Goal: Task Accomplishment & Management: Complete application form

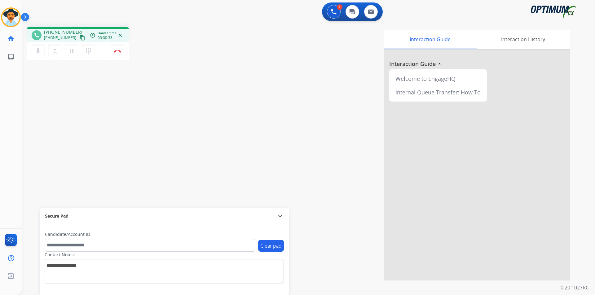
click at [69, 28] on div "phone +12022779637 +12022779637 content_copy access_time Call metrics Queue 00:…" at bounding box center [78, 34] width 102 height 15
click at [69, 29] on div "phone +12022779637 +12022779637 content_copy access_time Call metrics Queue 00:…" at bounding box center [78, 34] width 102 height 15
copy span "12022779637"
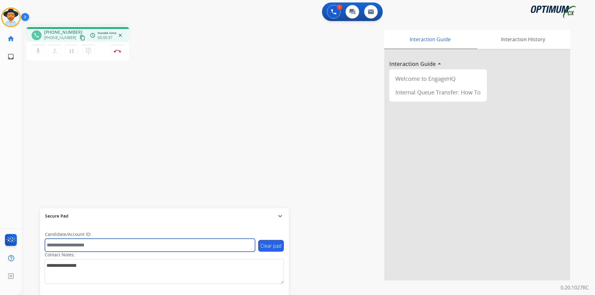
click at [186, 244] on input "text" at bounding box center [150, 245] width 210 height 13
paste input "**********"
click at [50, 246] on input "**********" at bounding box center [150, 245] width 210 height 13
type input "**********"
click at [68, 245] on input "**********" at bounding box center [150, 245] width 210 height 13
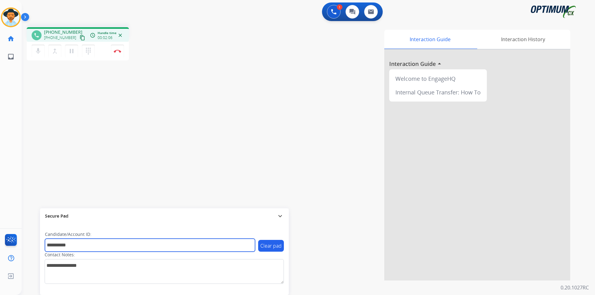
click at [68, 245] on input "**********" at bounding box center [150, 245] width 210 height 13
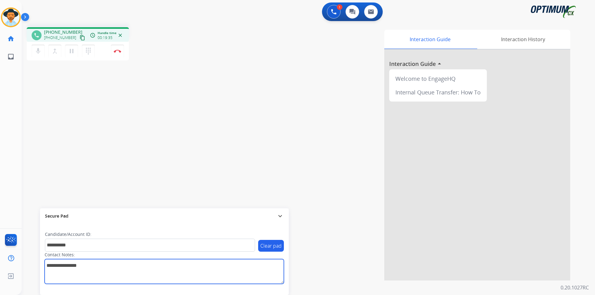
click at [95, 271] on textarea at bounding box center [164, 271] width 239 height 25
type textarea "********"
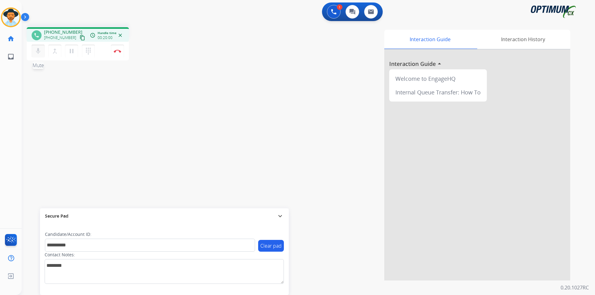
click at [39, 54] on mat-icon "mic" at bounding box center [37, 50] width 7 height 7
click at [39, 54] on mat-icon "mic_off" at bounding box center [37, 50] width 7 height 7
click at [37, 49] on mat-icon "mic" at bounding box center [37, 50] width 7 height 7
click at [39, 53] on mat-icon "mic_off" at bounding box center [37, 50] width 7 height 7
click at [38, 54] on mat-icon "mic" at bounding box center [37, 50] width 7 height 7
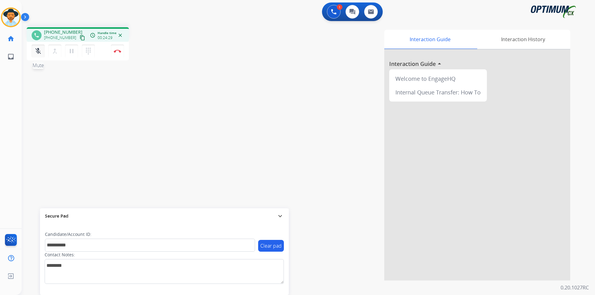
click at [38, 54] on mat-icon "mic_off" at bounding box center [37, 50] width 7 height 7
click at [37, 55] on button "mic Mute" at bounding box center [38, 51] width 13 height 13
click at [37, 54] on mat-icon "mic_off" at bounding box center [37, 50] width 7 height 7
click at [38, 52] on mat-icon "mic" at bounding box center [37, 50] width 7 height 7
click at [38, 52] on mat-icon "mic_off" at bounding box center [37, 50] width 7 height 7
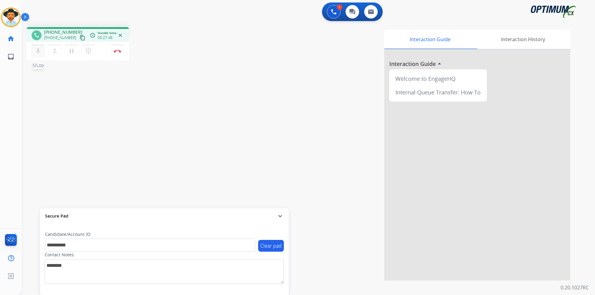
click at [38, 52] on mat-icon "mic" at bounding box center [37, 50] width 7 height 7
click at [38, 52] on mat-icon "mic_off" at bounding box center [37, 50] width 7 height 7
click at [41, 53] on mat-icon "mic" at bounding box center [37, 50] width 7 height 7
click at [41, 53] on mat-icon "mic_off" at bounding box center [37, 50] width 7 height 7
click at [38, 51] on mat-icon "mic" at bounding box center [37, 50] width 7 height 7
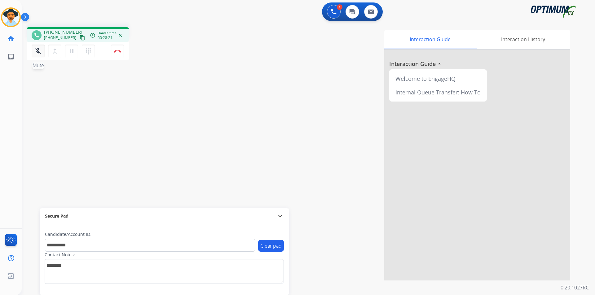
click at [38, 51] on mat-icon "mic_off" at bounding box center [37, 50] width 7 height 7
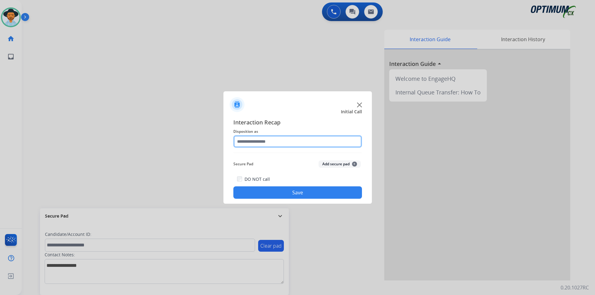
click at [315, 143] on input "text" at bounding box center [297, 141] width 129 height 12
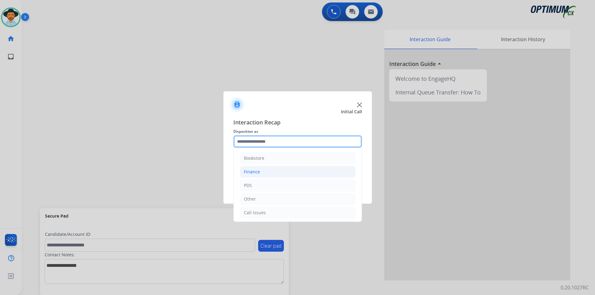
scroll to position [42, 0]
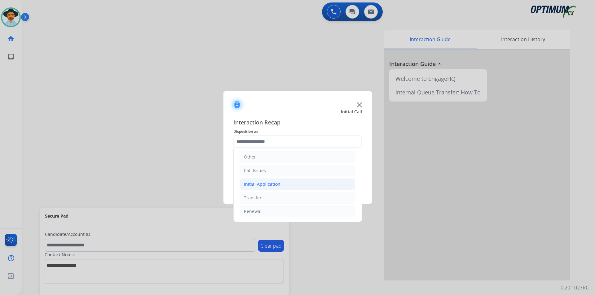
click at [296, 183] on li "Initial Application" at bounding box center [298, 184] width 116 height 12
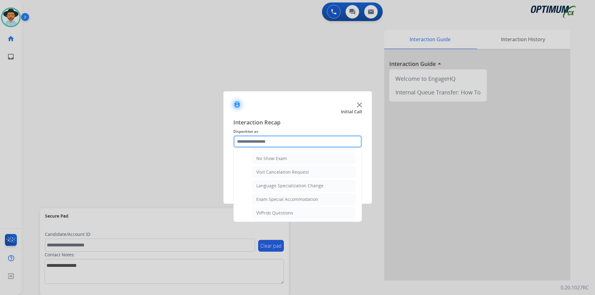
scroll to position [330, 0]
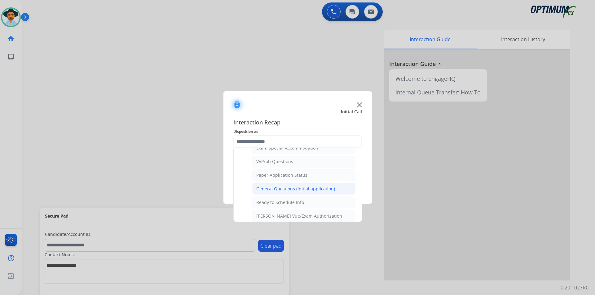
click at [297, 192] on div "General Questions (Initial application)" at bounding box center [295, 189] width 79 height 6
type input "**********"
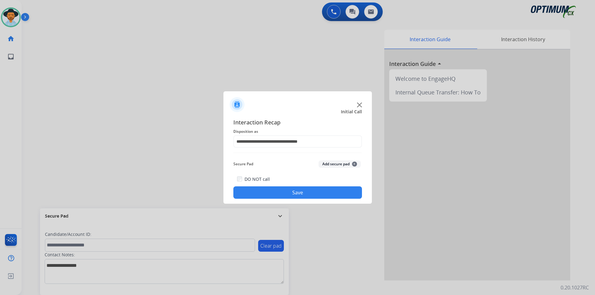
click at [293, 196] on button "Save" at bounding box center [297, 193] width 129 height 12
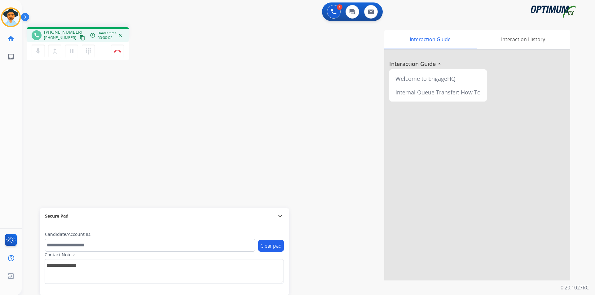
click at [52, 30] on span "[PHONE_NUMBER]" at bounding box center [63, 32] width 38 height 6
copy span "12024222185"
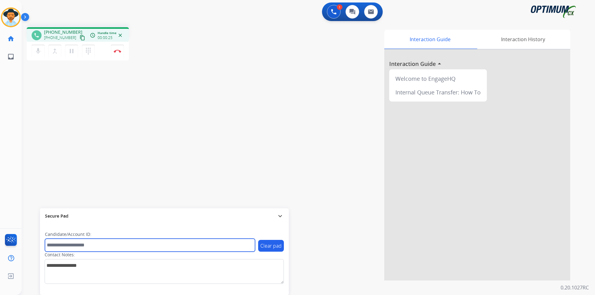
click at [194, 245] on input "text" at bounding box center [150, 245] width 210 height 13
type input "**********"
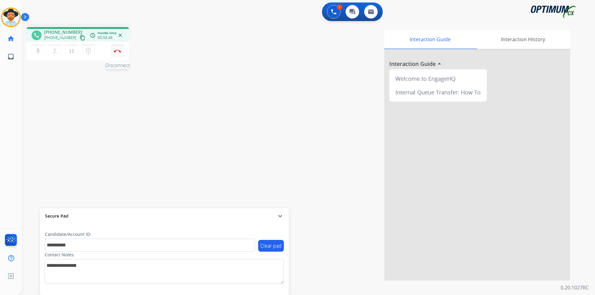
click at [115, 51] on img at bounding box center [117, 51] width 7 height 3
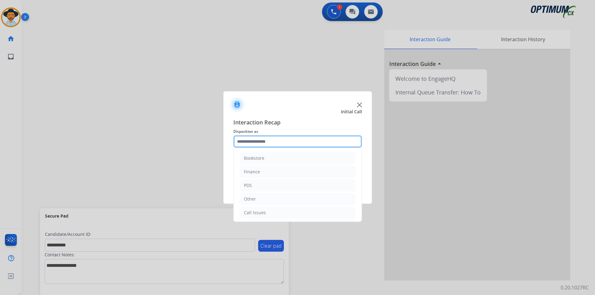
click at [282, 138] on input "text" at bounding box center [297, 141] width 129 height 12
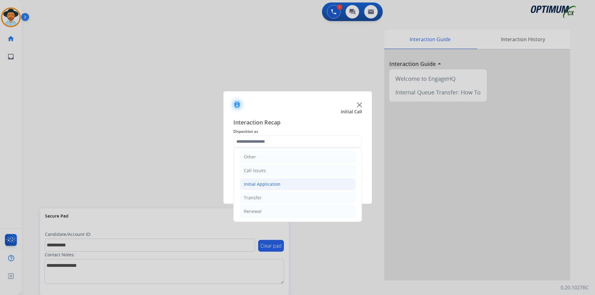
click at [301, 185] on li "Initial Application" at bounding box center [298, 184] width 116 height 12
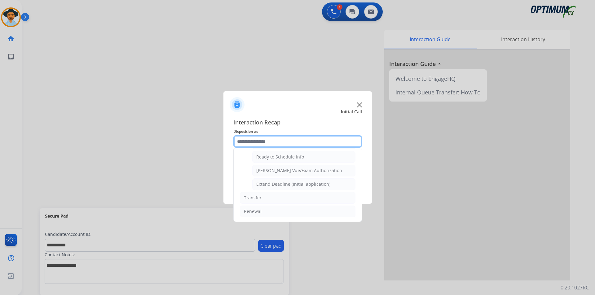
scroll to position [330, 0]
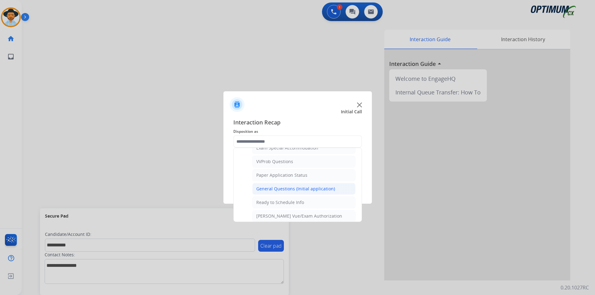
click at [298, 192] on div "General Questions (Initial application)" at bounding box center [295, 189] width 79 height 6
type input "**********"
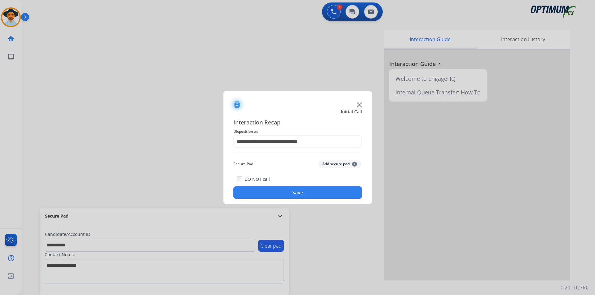
click at [290, 192] on button "Save" at bounding box center [297, 193] width 129 height 12
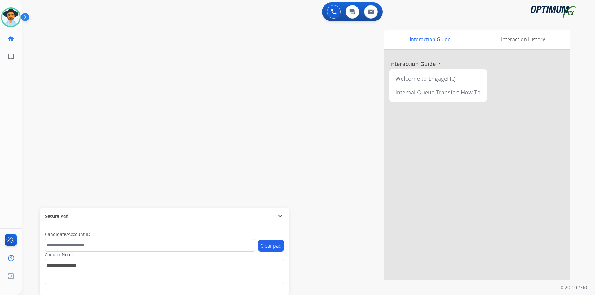
click at [198, 13] on div "0 Voice Interactions 0 Chat Interactions 0 Email Interactions" at bounding box center [304, 12] width 551 height 20
click at [62, 31] on span "[PHONE_NUMBER]" at bounding box center [63, 32] width 38 height 6
copy span "18638007745"
click at [67, 32] on span "[PHONE_NUMBER]" at bounding box center [63, 32] width 38 height 6
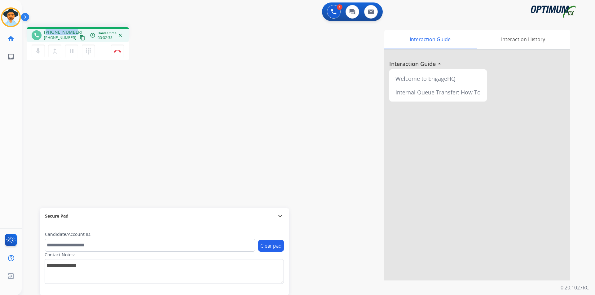
click at [67, 32] on span "[PHONE_NUMBER]" at bounding box center [63, 32] width 38 height 6
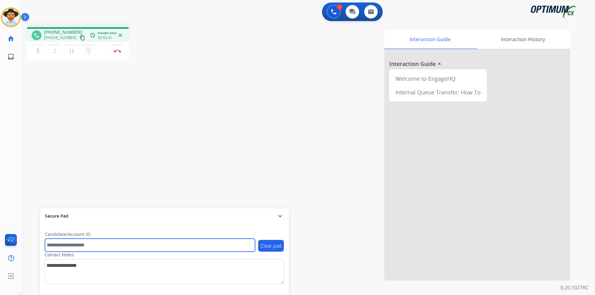
click at [85, 244] on input "text" at bounding box center [150, 245] width 210 height 13
paste input "**********"
type input "**********"
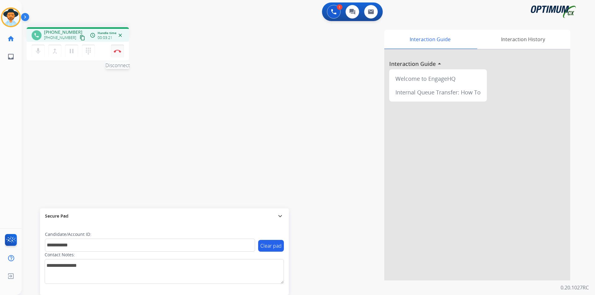
click at [117, 54] on button "Disconnect" at bounding box center [117, 51] width 13 height 13
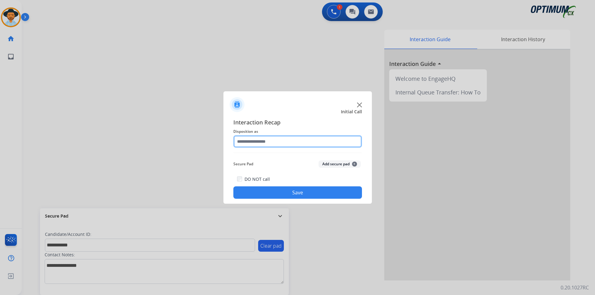
click at [300, 142] on input "text" at bounding box center [297, 141] width 129 height 12
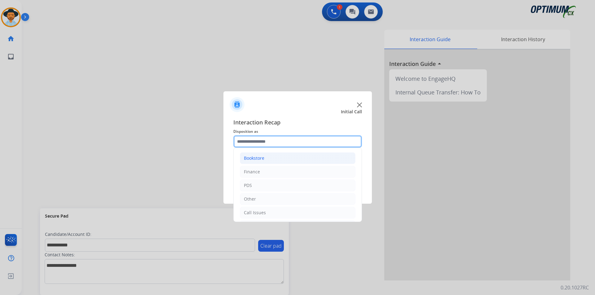
scroll to position [42, 0]
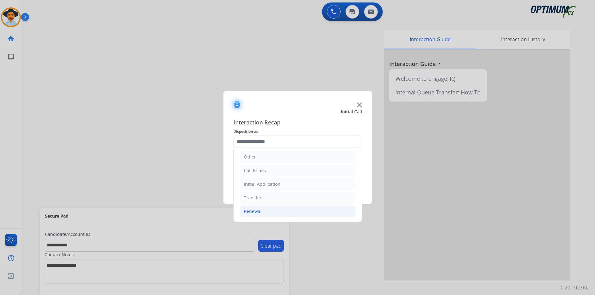
click at [286, 206] on li "Renewal" at bounding box center [298, 212] width 116 height 12
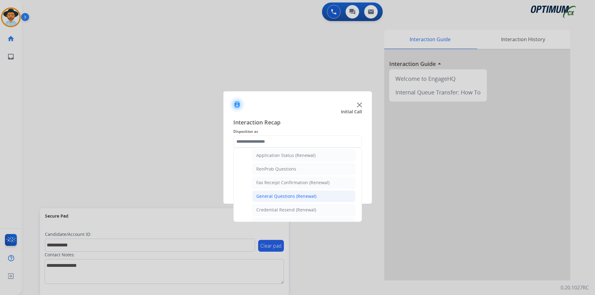
click at [294, 197] on div "General Questions (Renewal)" at bounding box center [286, 196] width 60 height 6
type input "**********"
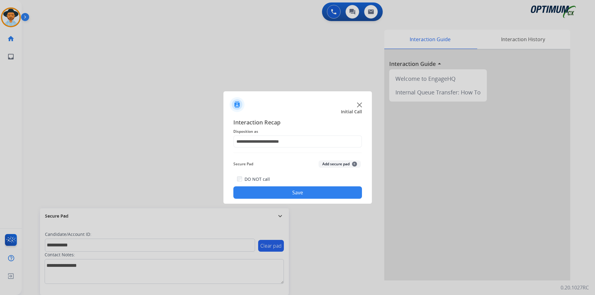
click at [279, 191] on button "Save" at bounding box center [297, 193] width 129 height 12
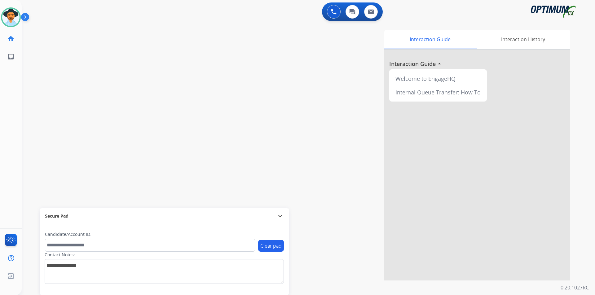
click at [90, 139] on div "swap_horiz Break voice bridge close_fullscreen Connect 3-Way Call merge_type Se…" at bounding box center [301, 151] width 558 height 258
click at [60, 35] on span "[PHONE_NUMBER]" at bounding box center [60, 37] width 32 height 5
copy span "12155123907"
click at [55, 105] on div "phone [PHONE_NUMBER] [PHONE_NUMBER] content_copy access_time Call metrics Queue…" at bounding box center [301, 151] width 558 height 258
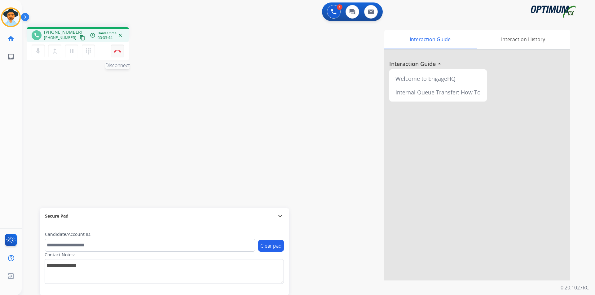
click at [119, 53] on button "Disconnect" at bounding box center [117, 51] width 13 height 13
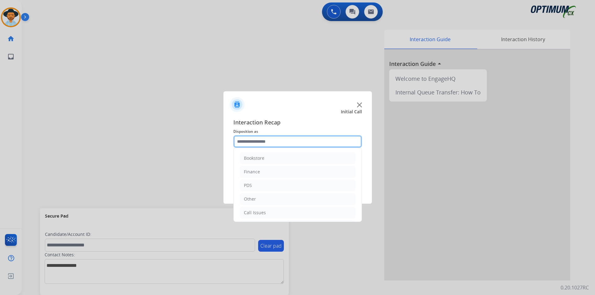
click at [252, 139] on input "text" at bounding box center [297, 141] width 129 height 12
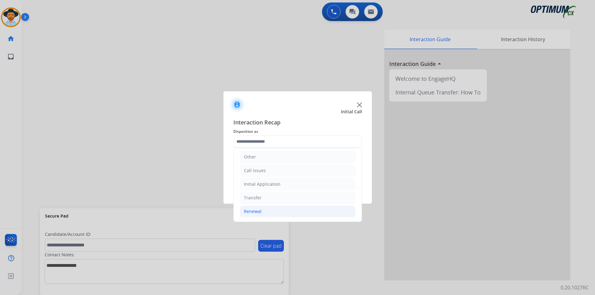
click at [273, 208] on li "Renewal" at bounding box center [298, 212] width 116 height 12
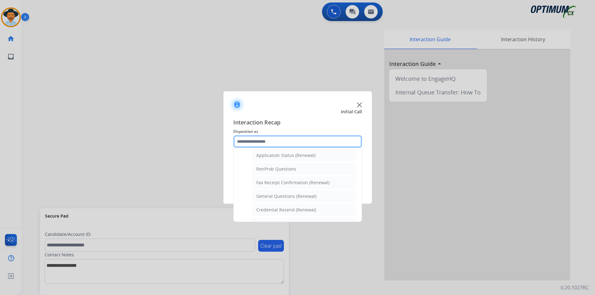
scroll to position [197, 0]
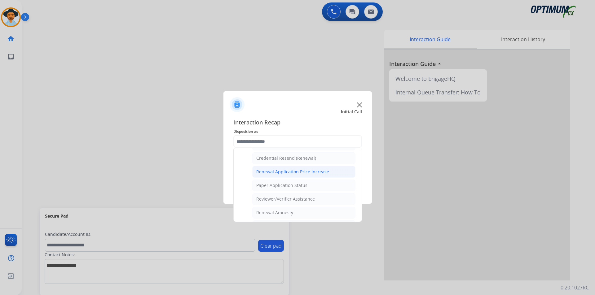
click at [302, 174] on div "Renewal Application Price Increase" at bounding box center [292, 172] width 73 height 6
type input "**********"
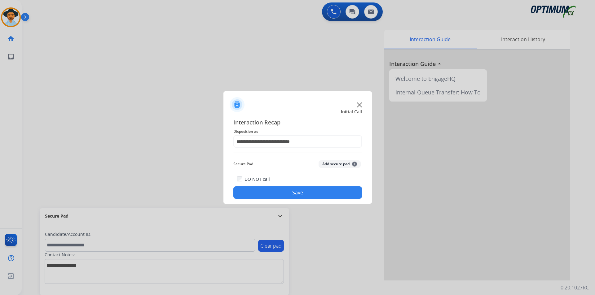
click at [289, 189] on button "Save" at bounding box center [297, 193] width 129 height 12
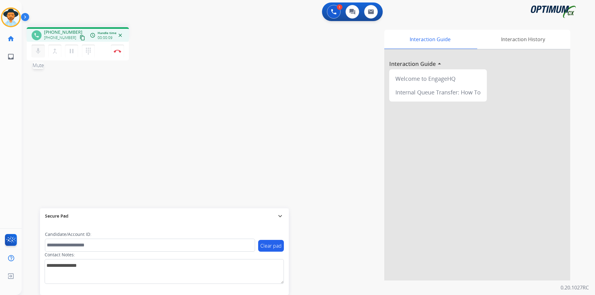
click at [36, 52] on mat-icon "mic" at bounding box center [37, 50] width 7 height 7
click at [36, 52] on mat-icon "mic_off" at bounding box center [37, 50] width 7 height 7
click at [67, 31] on span "[PHONE_NUMBER]" at bounding box center [63, 32] width 38 height 6
copy span "18015749273"
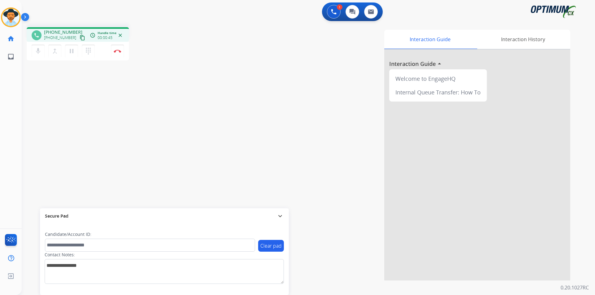
click at [231, 67] on div "Interaction Guide Interaction History Interaction Guide arrow_drop_up Welcome t…" at bounding box center [387, 155] width 365 height 251
click at [65, 33] on span "[PHONE_NUMBER]" at bounding box center [63, 32] width 38 height 6
copy span "18015749273"
click at [115, 51] on img at bounding box center [117, 51] width 7 height 3
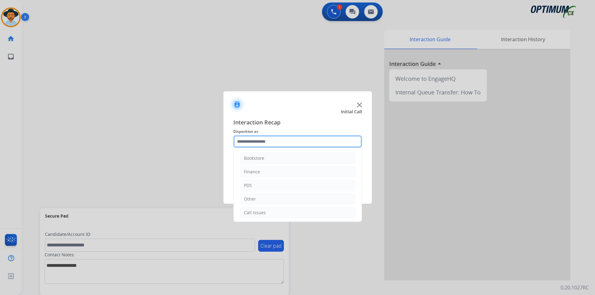
click at [278, 141] on input "text" at bounding box center [297, 141] width 129 height 12
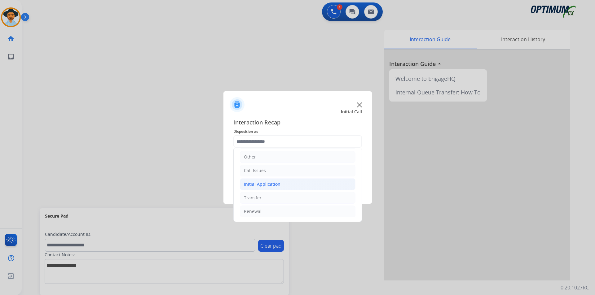
click at [277, 184] on div "Initial Application" at bounding box center [262, 184] width 37 height 6
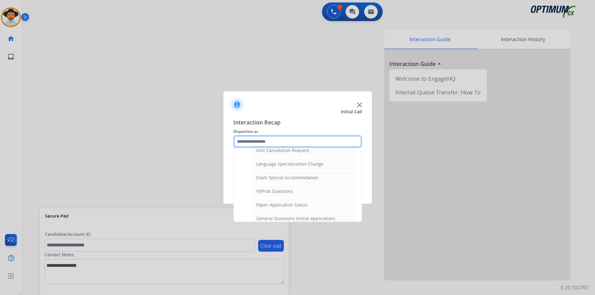
scroll to position [352, 0]
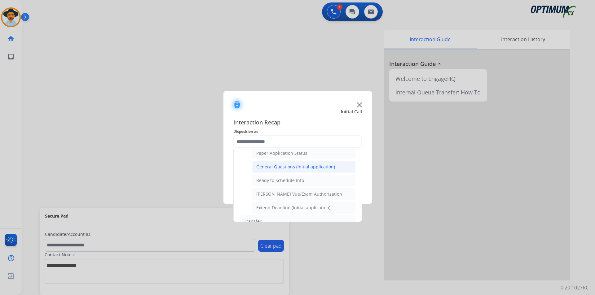
click at [281, 173] on li "General Questions (Initial application)" at bounding box center [303, 167] width 103 height 12
type input "**********"
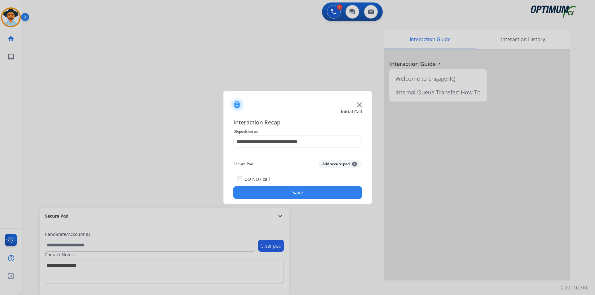
click at [268, 189] on button "Save" at bounding box center [297, 193] width 129 height 12
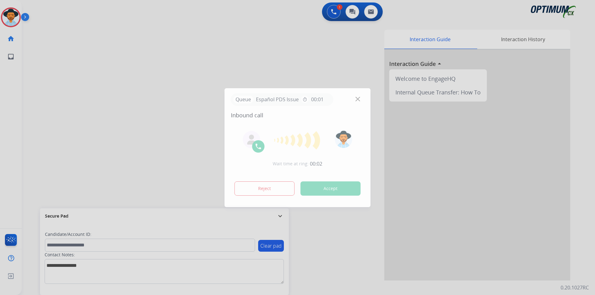
click at [313, 60] on div at bounding box center [297, 147] width 595 height 295
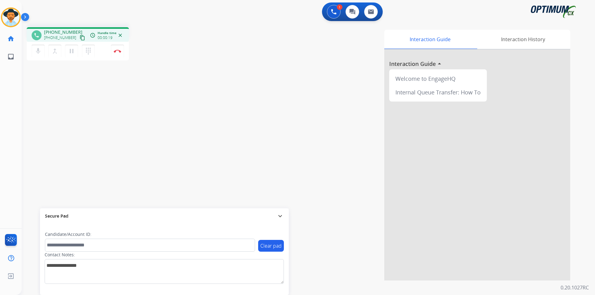
click at [68, 31] on span "[PHONE_NUMBER]" at bounding box center [63, 32] width 38 height 6
copy span "19547016522"
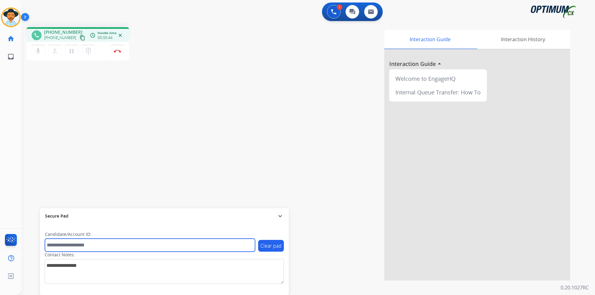
click at [140, 247] on input "text" at bounding box center [150, 245] width 210 height 13
click at [70, 244] on input "*********" at bounding box center [150, 245] width 210 height 13
type input "*********"
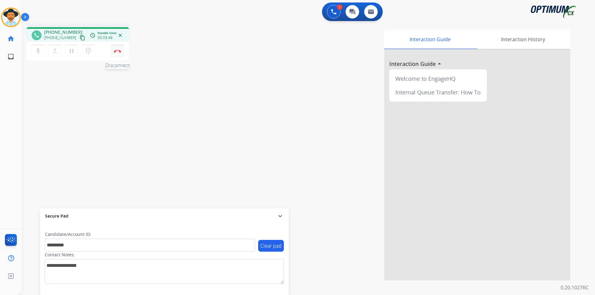
click at [119, 51] on img at bounding box center [117, 51] width 7 height 3
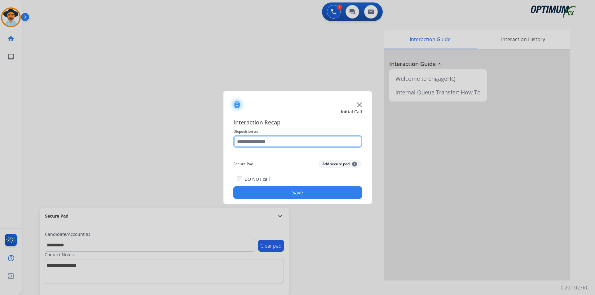
click at [311, 143] on input "text" at bounding box center [297, 141] width 129 height 12
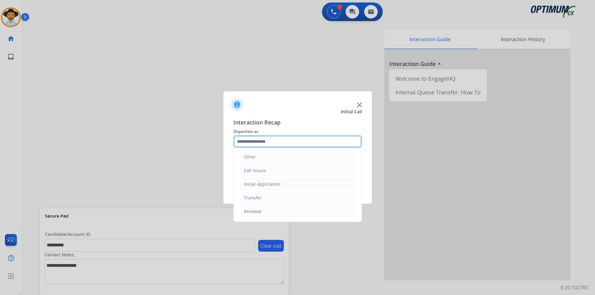
scroll to position [0, 0]
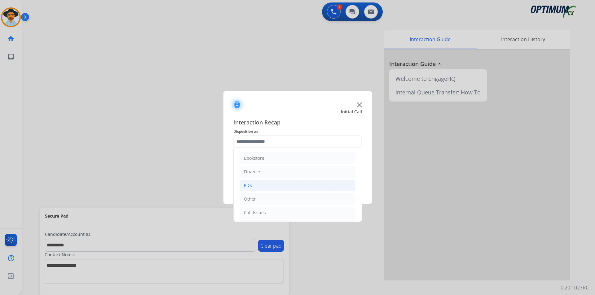
click at [287, 183] on li "PDS" at bounding box center [298, 186] width 116 height 12
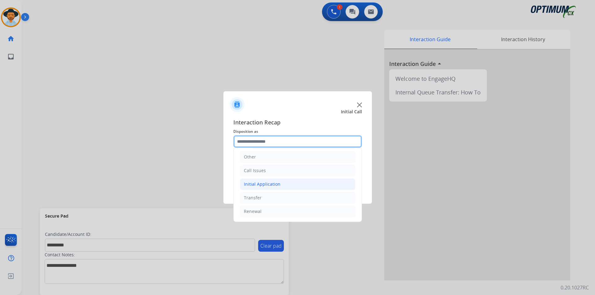
scroll to position [166, 0]
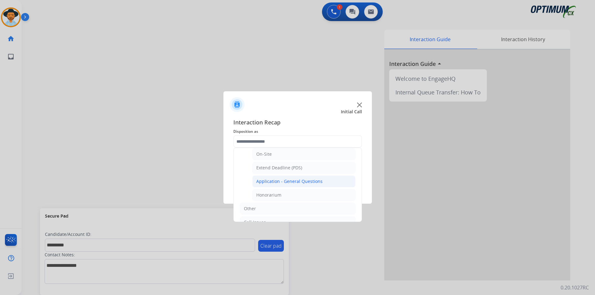
click at [277, 182] on div "Application - General Questions" at bounding box center [289, 181] width 66 height 6
type input "**********"
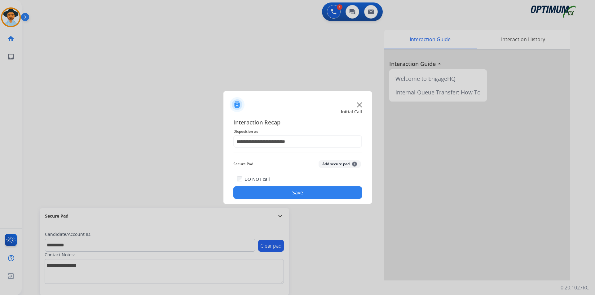
click at [269, 189] on button "Save" at bounding box center [297, 193] width 129 height 12
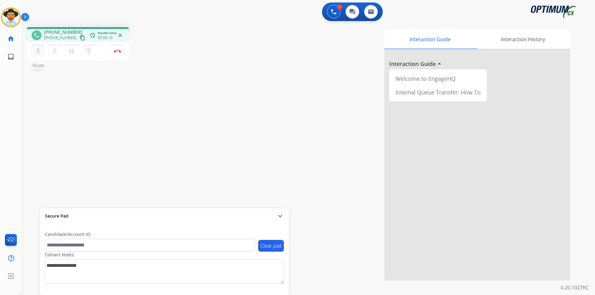
click at [38, 52] on mat-icon "mic" at bounding box center [37, 50] width 7 height 7
click at [38, 52] on mat-icon "mic_off" at bounding box center [37, 50] width 7 height 7
click at [36, 53] on mat-icon "mic" at bounding box center [37, 50] width 7 height 7
click at [39, 52] on mat-icon "mic_off" at bounding box center [37, 50] width 7 height 7
click at [64, 30] on span "[PHONE_NUMBER]" at bounding box center [63, 32] width 38 height 6
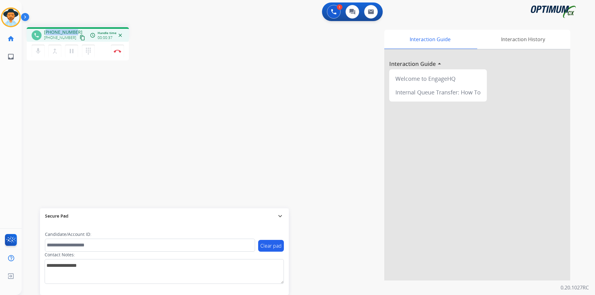
click at [64, 30] on span "[PHONE_NUMBER]" at bounding box center [63, 32] width 38 height 6
copy span "17707092602"
click at [37, 48] on mat-icon "mic" at bounding box center [37, 50] width 7 height 7
click at [42, 55] on button "mic_off Mute" at bounding box center [38, 51] width 13 height 13
click at [37, 53] on mat-icon "mic" at bounding box center [37, 50] width 7 height 7
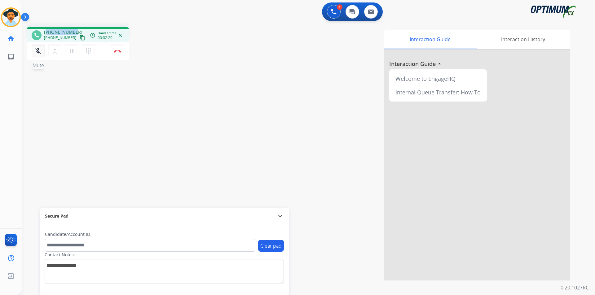
click at [37, 53] on mat-icon "mic_off" at bounding box center [37, 50] width 7 height 7
click at [37, 53] on mat-icon "mic" at bounding box center [37, 50] width 7 height 7
click at [37, 53] on mat-icon "mic_off" at bounding box center [37, 50] width 7 height 7
click at [37, 53] on mat-icon "mic" at bounding box center [37, 50] width 7 height 7
click at [37, 53] on mat-icon "mic_off" at bounding box center [37, 50] width 7 height 7
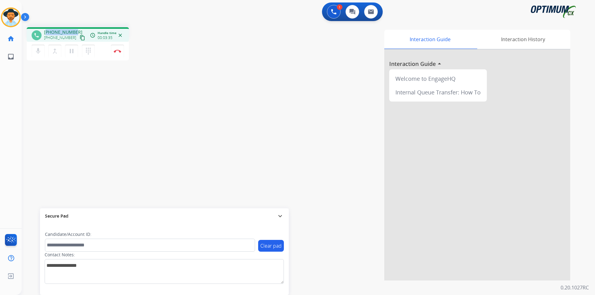
click at [53, 27] on div "phone [PHONE_NUMBER] [PHONE_NUMBER] content_copy access_time Call metrics Queue…" at bounding box center [78, 34] width 102 height 15
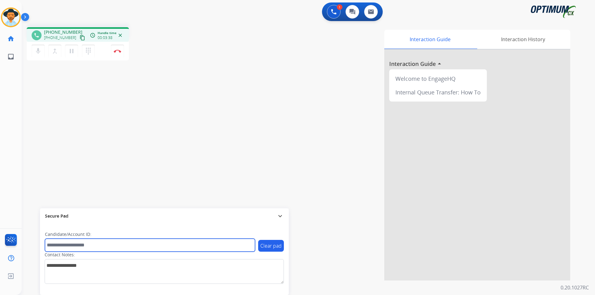
click at [129, 250] on input "text" at bounding box center [150, 245] width 210 height 13
paste input "**********"
type input "**********"
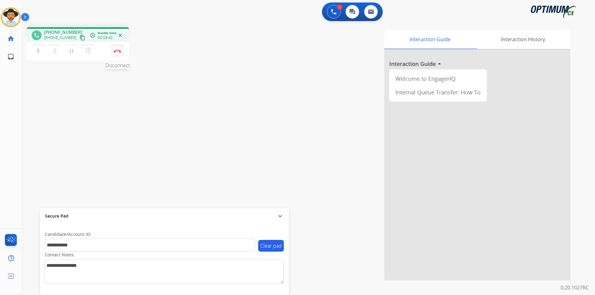
click at [119, 52] on img at bounding box center [117, 51] width 7 height 3
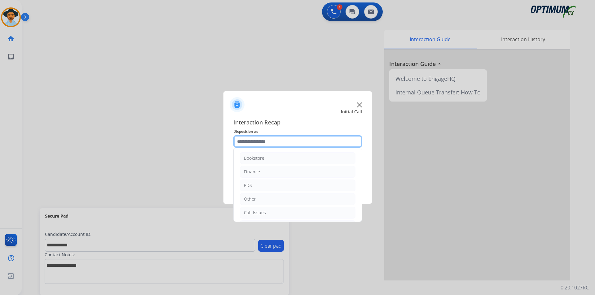
click at [295, 135] on input "text" at bounding box center [297, 141] width 129 height 12
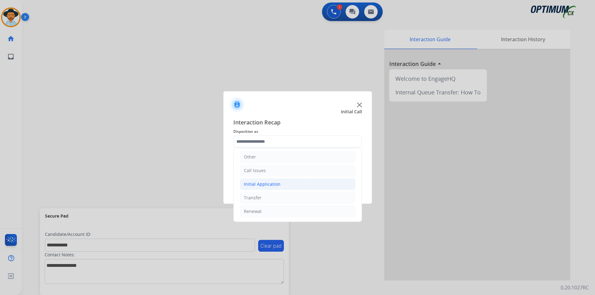
click at [278, 183] on div "Initial Application" at bounding box center [262, 184] width 37 height 6
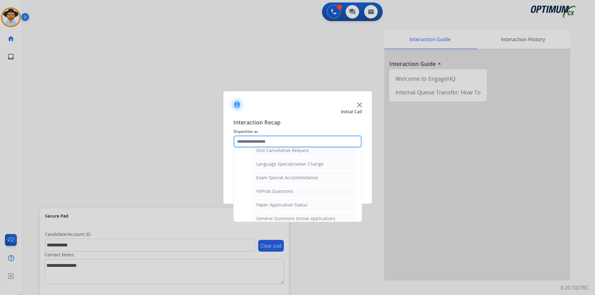
scroll to position [352, 0]
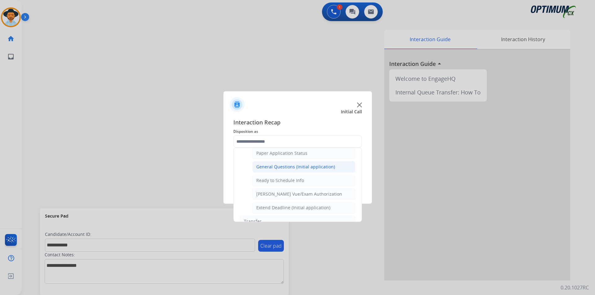
click at [285, 173] on li "General Questions (Initial application)" at bounding box center [303, 167] width 103 height 12
type input "**********"
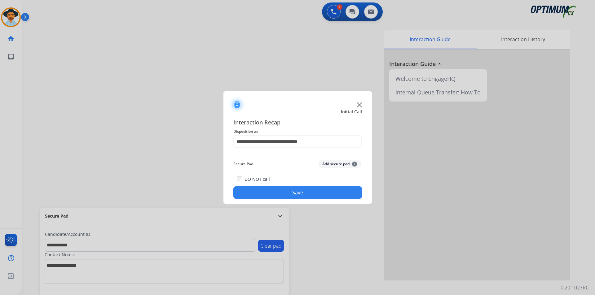
click at [283, 191] on button "Save" at bounding box center [297, 193] width 129 height 12
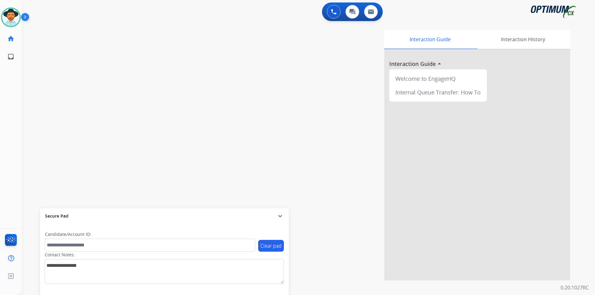
click at [92, 22] on div "swap_horiz Break voice bridge close_fullscreen Connect 3-Way Call merge_type Se…" at bounding box center [301, 151] width 558 height 258
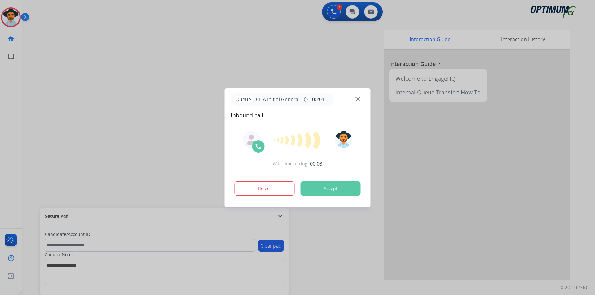
click at [112, 61] on div at bounding box center [297, 147] width 595 height 295
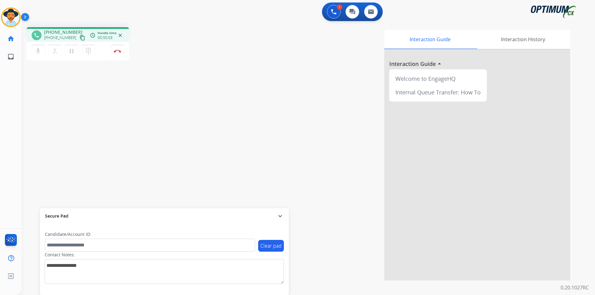
click at [68, 33] on span "[PHONE_NUMBER]" at bounding box center [63, 32] width 38 height 6
copy span "16468812165"
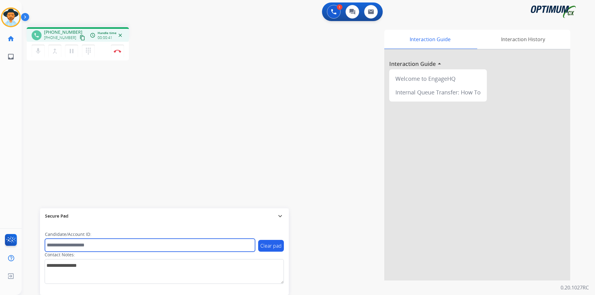
click at [109, 244] on input "text" at bounding box center [150, 245] width 210 height 13
paste input "**********"
type input "**********"
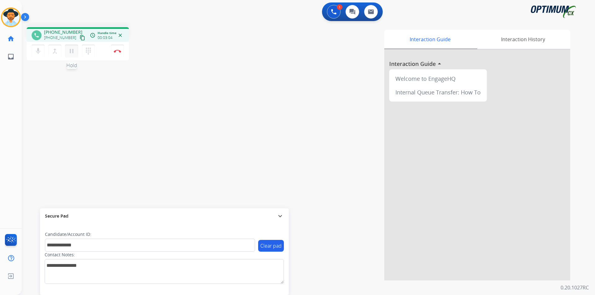
click at [72, 52] on mat-icon "pause" at bounding box center [71, 50] width 7 height 7
click at [26, 79] on div "**********" at bounding box center [301, 151] width 558 height 258
click at [67, 53] on button "play_arrow Hold" at bounding box center [71, 51] width 13 height 13
click at [116, 54] on button "Disconnect" at bounding box center [117, 51] width 13 height 13
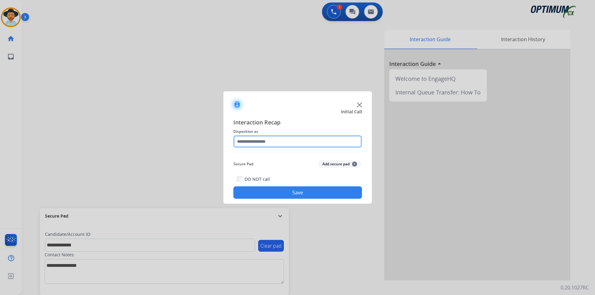
click at [304, 143] on input "text" at bounding box center [297, 141] width 129 height 12
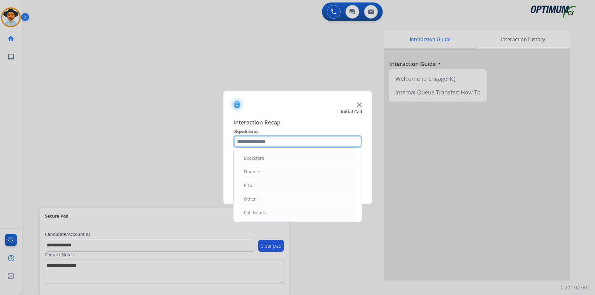
scroll to position [42, 0]
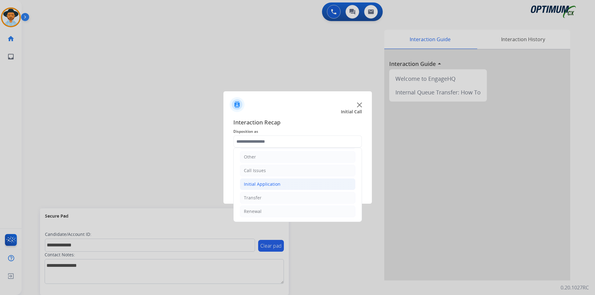
click at [314, 185] on li "Initial Application" at bounding box center [298, 184] width 116 height 12
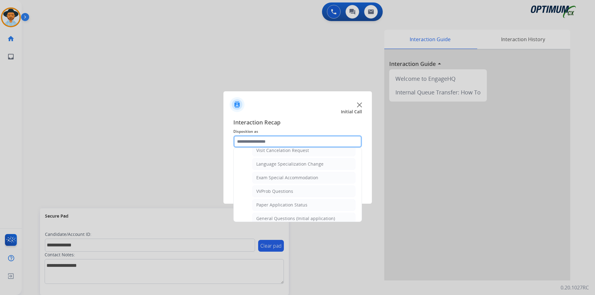
scroll to position [352, 0]
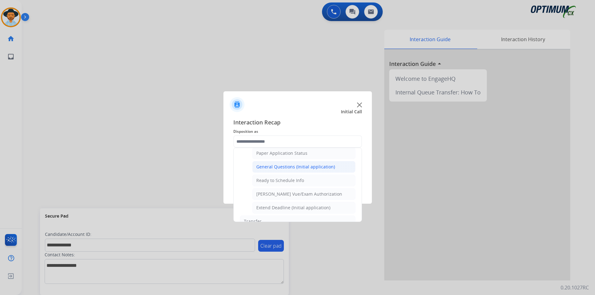
click at [309, 170] on div "General Questions (Initial application)" at bounding box center [295, 167] width 79 height 6
type input "**********"
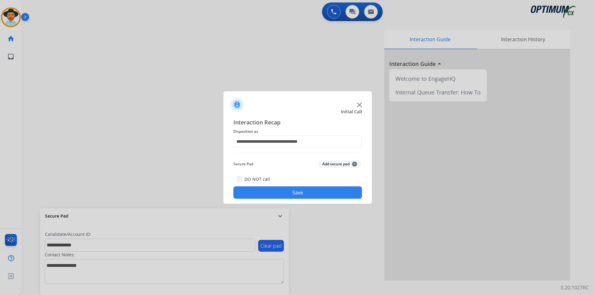
click at [292, 190] on button "Save" at bounding box center [297, 193] width 129 height 12
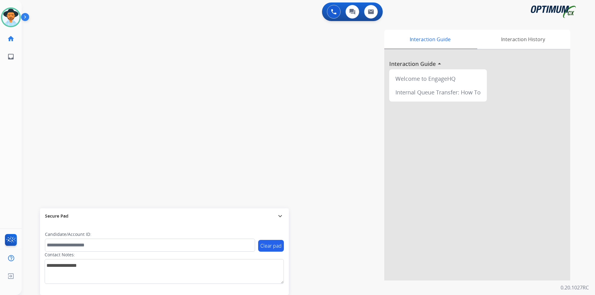
click at [276, 21] on div "0 Voice Interactions 0 Chat Interactions 0 Email Interactions" at bounding box center [304, 12] width 551 height 20
click at [56, 31] on span "[PHONE_NUMBER]" at bounding box center [63, 32] width 38 height 6
copy span "17875853904"
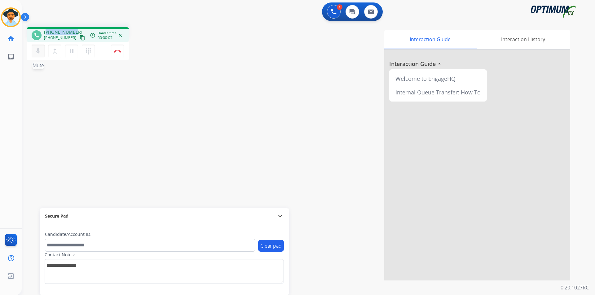
click at [38, 54] on mat-icon "mic" at bounding box center [37, 50] width 7 height 7
click at [38, 54] on mat-icon "mic_off" at bounding box center [37, 50] width 7 height 7
click at [214, 72] on div "Interaction Guide Interaction History Interaction Guide arrow_drop_up Welcome t…" at bounding box center [387, 155] width 365 height 251
click at [59, 32] on span "[PHONE_NUMBER]" at bounding box center [63, 32] width 38 height 6
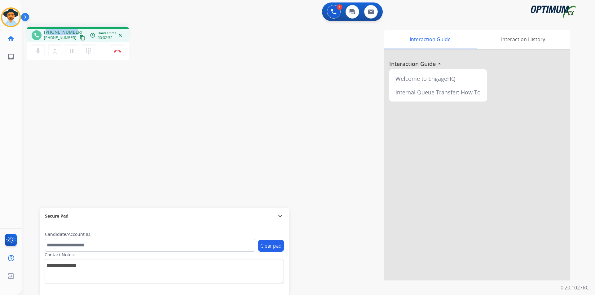
copy span "17875853904"
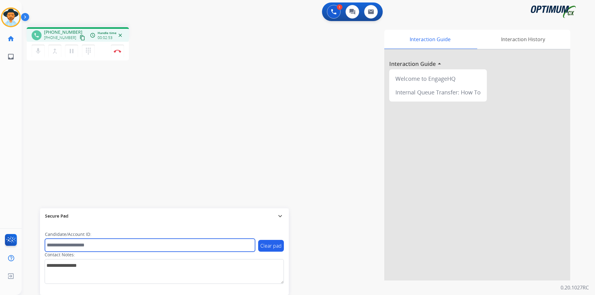
click at [142, 247] on input "text" at bounding box center [150, 245] width 210 height 13
paste input "**********"
type input "**********"
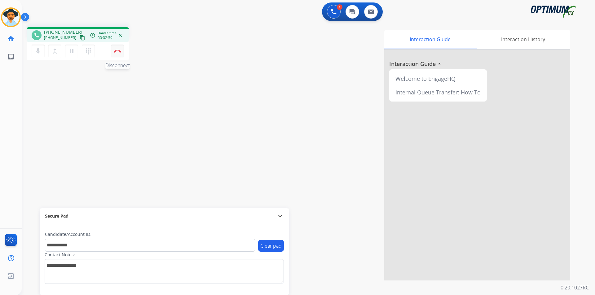
click at [119, 54] on button "Disconnect" at bounding box center [117, 51] width 13 height 13
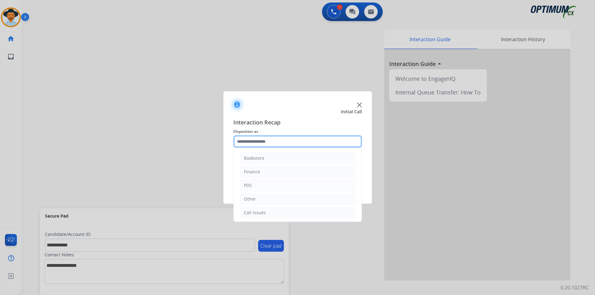
click at [278, 142] on input "text" at bounding box center [297, 141] width 129 height 12
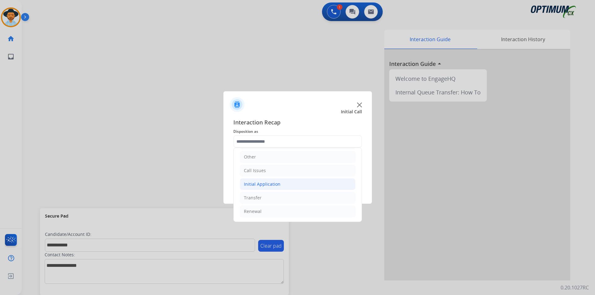
click at [282, 184] on li "Initial Application" at bounding box center [298, 184] width 116 height 12
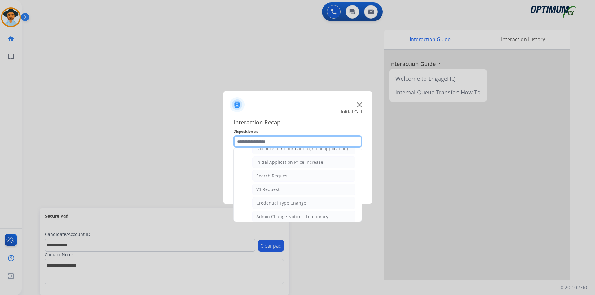
scroll to position [310, 0]
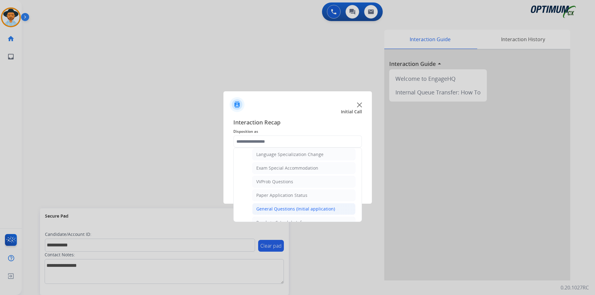
click at [286, 212] on div "General Questions (Initial application)" at bounding box center [295, 209] width 79 height 6
type input "**********"
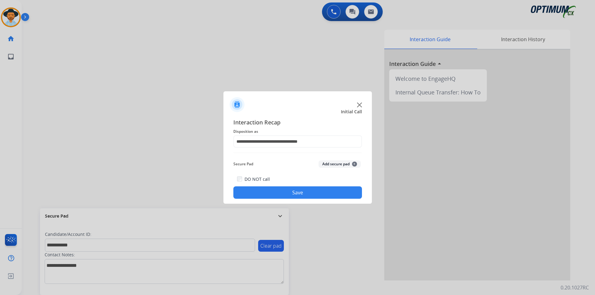
click at [275, 198] on button "Save" at bounding box center [297, 193] width 129 height 12
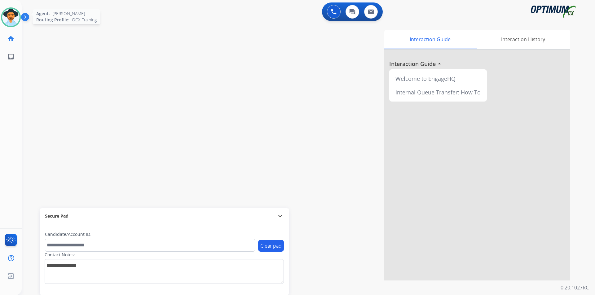
click at [15, 17] on img at bounding box center [10, 17] width 17 height 17
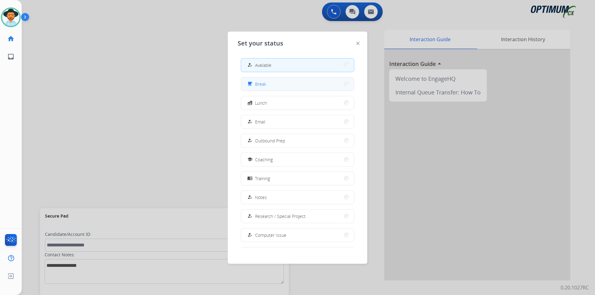
click at [274, 81] on button "free_breakfast Break" at bounding box center [297, 83] width 113 height 13
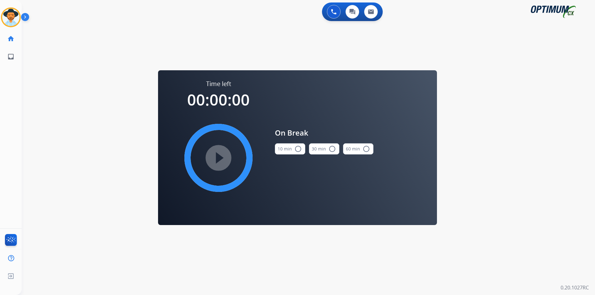
click at [300, 151] on mat-icon "radio_button_unchecked" at bounding box center [297, 148] width 7 height 7
click at [222, 157] on mat-icon "play_circle_filled" at bounding box center [218, 157] width 7 height 7
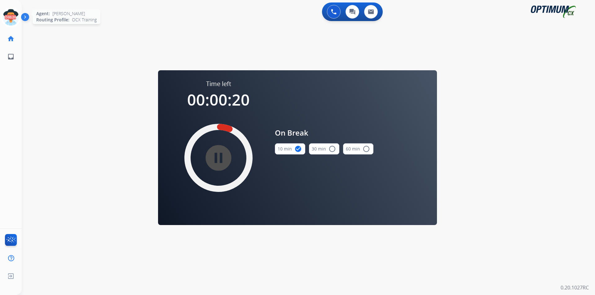
click at [16, 18] on icon at bounding box center [11, 17] width 20 height 20
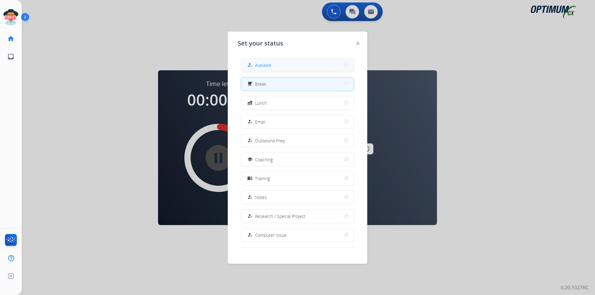
click at [292, 68] on button "how_to_reg Available" at bounding box center [297, 65] width 113 height 13
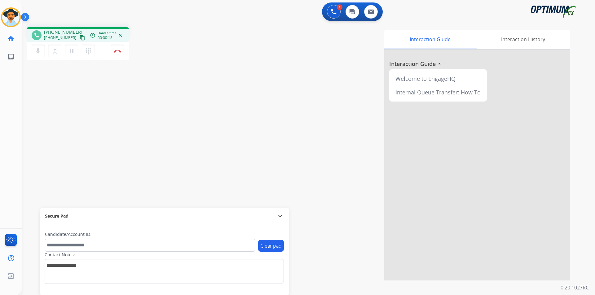
click at [57, 30] on span "[PHONE_NUMBER]" at bounding box center [63, 32] width 38 height 6
click at [62, 33] on span "[PHONE_NUMBER]" at bounding box center [63, 32] width 38 height 6
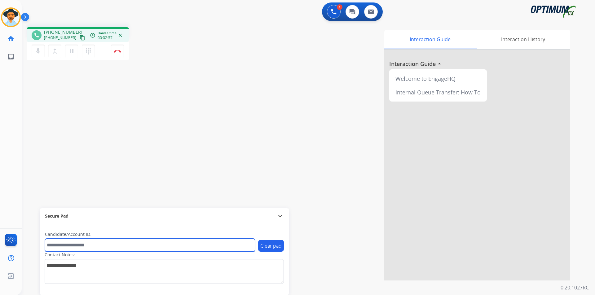
click at [151, 245] on input "text" at bounding box center [150, 245] width 210 height 13
paste input "**********"
click at [49, 245] on input "**********" at bounding box center [150, 245] width 210 height 13
type input "**********"
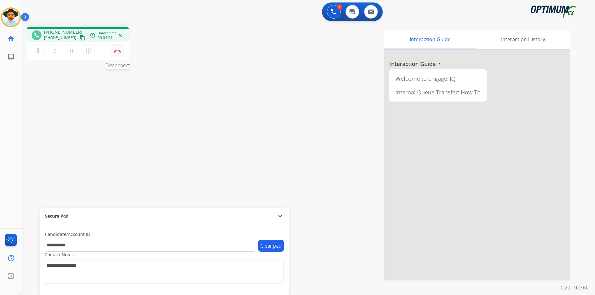
click at [117, 53] on button "Disconnect" at bounding box center [117, 51] width 13 height 13
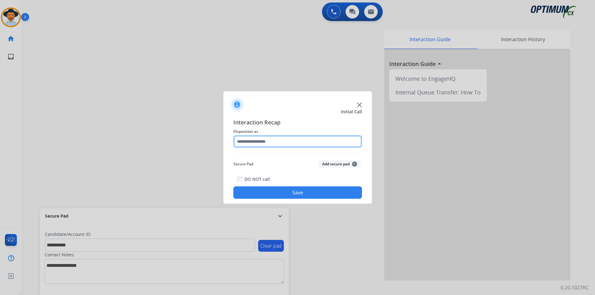
click at [293, 143] on input "text" at bounding box center [297, 141] width 129 height 12
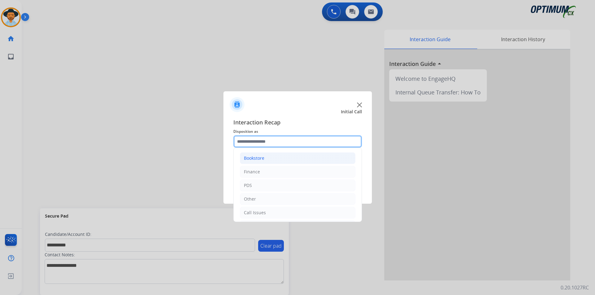
scroll to position [42, 0]
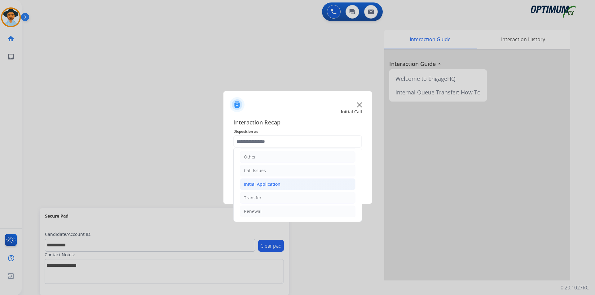
click at [289, 185] on li "Initial Application" at bounding box center [298, 184] width 116 height 12
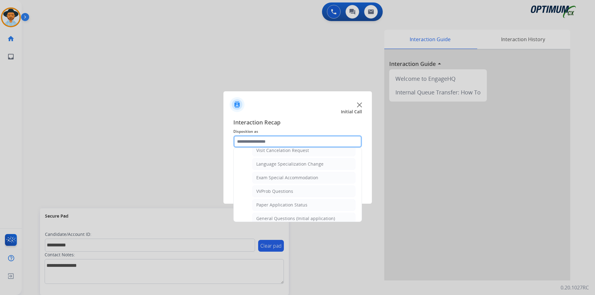
scroll to position [352, 0]
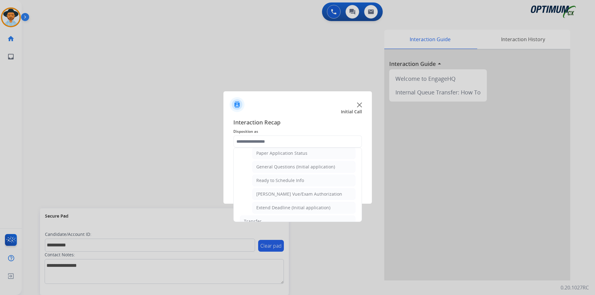
click at [290, 173] on li "General Questions (Initial application)" at bounding box center [303, 167] width 103 height 12
type input "**********"
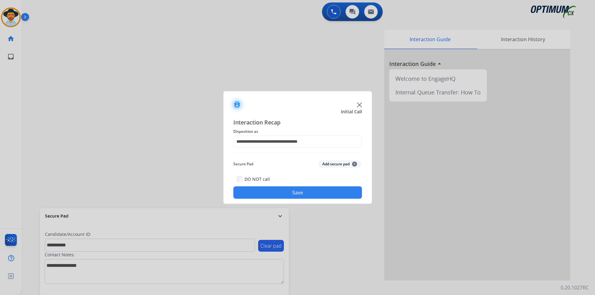
click at [285, 190] on button "Save" at bounding box center [297, 193] width 129 height 12
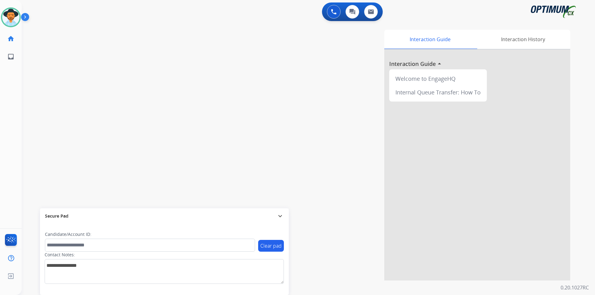
click at [70, 29] on div "swap_horiz Break voice bridge close_fullscreen Connect 3-Way Call merge_type Se…" at bounding box center [301, 151] width 558 height 258
click at [134, 68] on div "swap_horiz Break voice bridge close_fullscreen Connect 3-Way Call merge_type Se…" at bounding box center [301, 151] width 558 height 258
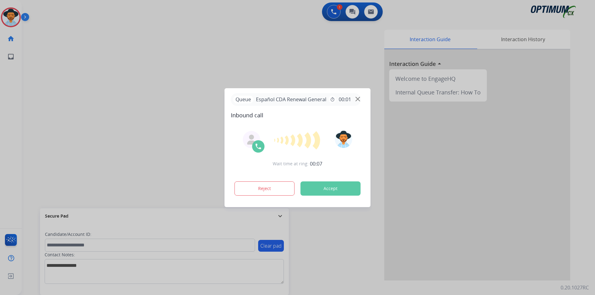
click at [337, 192] on button "Accept" at bounding box center [331, 189] width 60 height 14
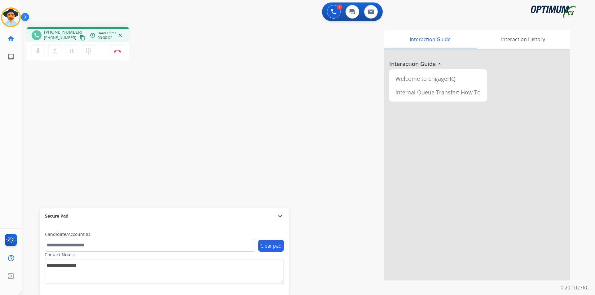
click at [64, 31] on span "[PHONE_NUMBER]" at bounding box center [63, 32] width 38 height 6
click at [59, 30] on span "[PHONE_NUMBER]" at bounding box center [63, 32] width 38 height 6
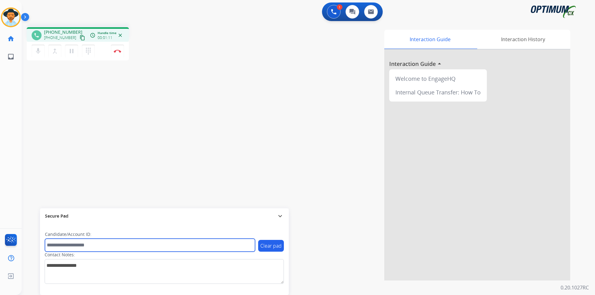
click at [130, 245] on input "text" at bounding box center [150, 245] width 210 height 13
paste input "**********"
click at [47, 246] on input "**********" at bounding box center [150, 245] width 210 height 13
type input "**********"
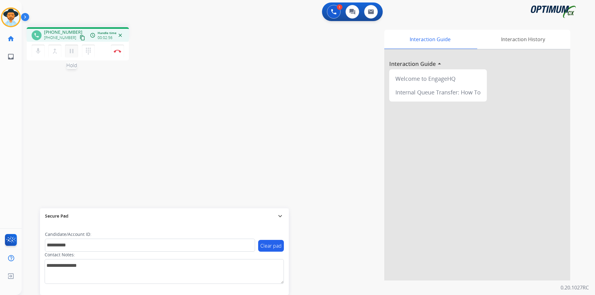
click at [70, 51] on mat-icon "pause" at bounding box center [71, 50] width 7 height 7
click at [75, 51] on button "play_arrow Hold" at bounding box center [71, 51] width 13 height 13
click at [120, 52] on img at bounding box center [117, 51] width 7 height 3
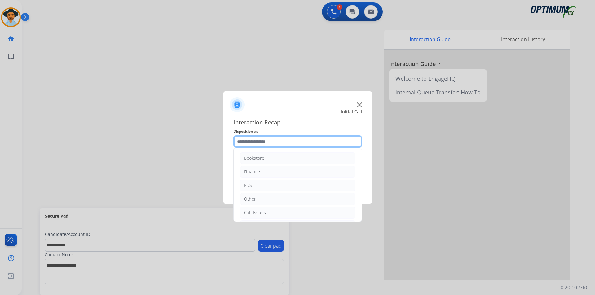
click at [306, 139] on input "text" at bounding box center [297, 141] width 129 height 12
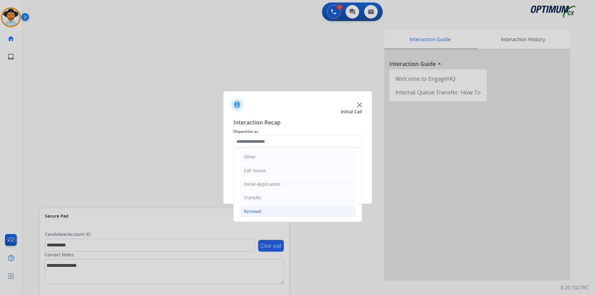
click at [266, 210] on li "Renewal" at bounding box center [298, 212] width 116 height 12
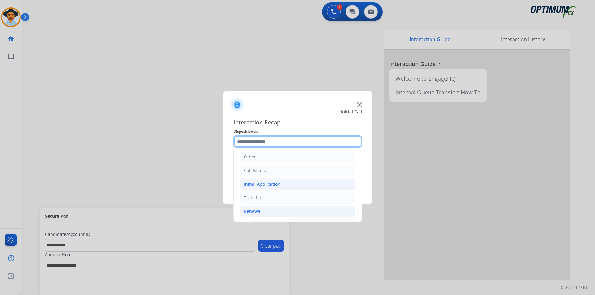
scroll to position [197, 0]
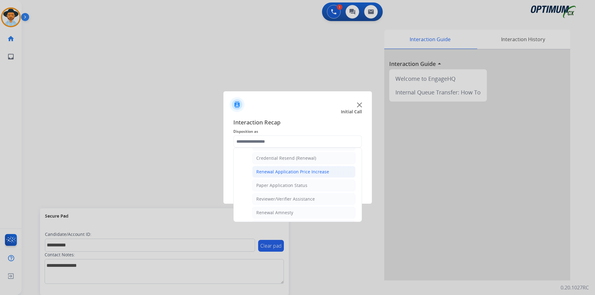
click at [291, 174] on div "Renewal Application Price Increase" at bounding box center [292, 172] width 73 height 6
type input "**********"
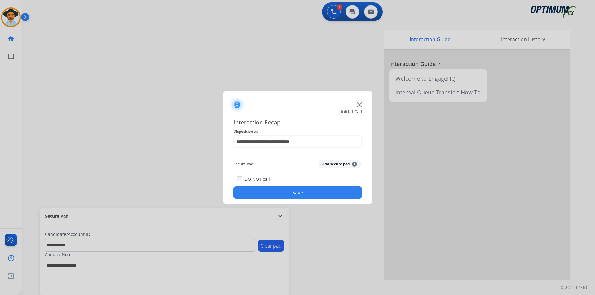
click at [281, 189] on button "Save" at bounding box center [297, 193] width 129 height 12
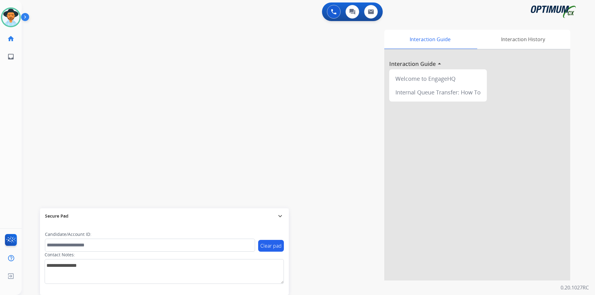
click at [293, 23] on div "swap_horiz Break voice bridge close_fullscreen Connect 3-Way Call merge_type Se…" at bounding box center [301, 151] width 558 height 258
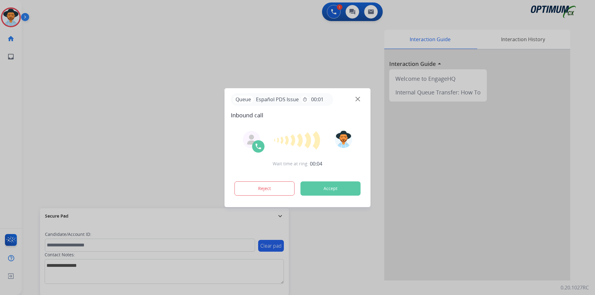
click at [329, 185] on button "Accept" at bounding box center [331, 189] width 60 height 14
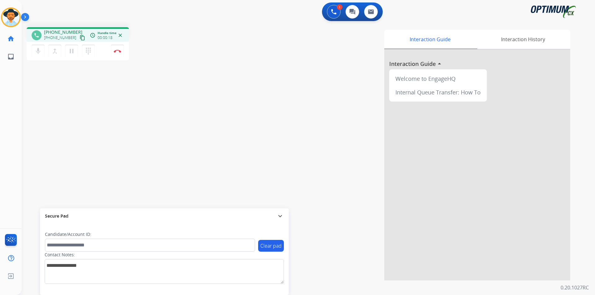
click at [66, 29] on span "[PHONE_NUMBER]" at bounding box center [63, 32] width 38 height 6
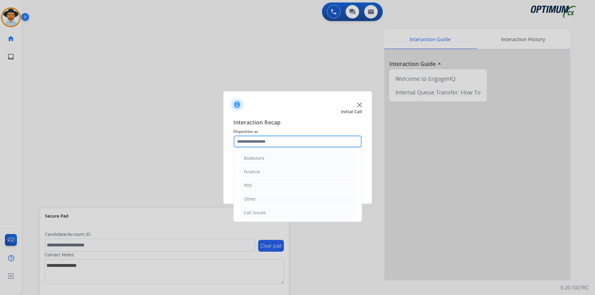
click at [302, 140] on input "text" at bounding box center [297, 141] width 129 height 12
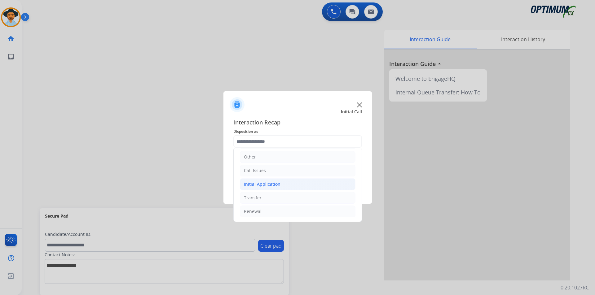
click at [309, 182] on li "Initial Application" at bounding box center [298, 184] width 116 height 12
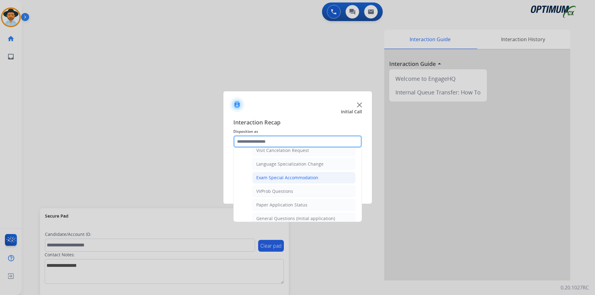
scroll to position [352, 0]
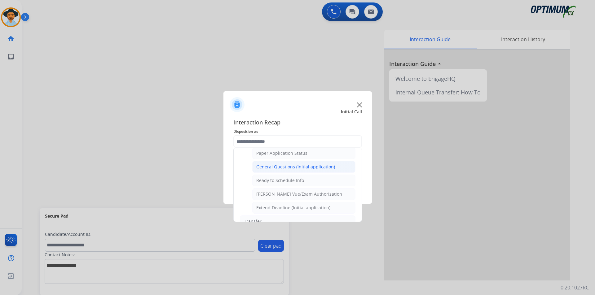
click at [294, 170] on div "General Questions (Initial application)" at bounding box center [295, 167] width 79 height 6
type input "**********"
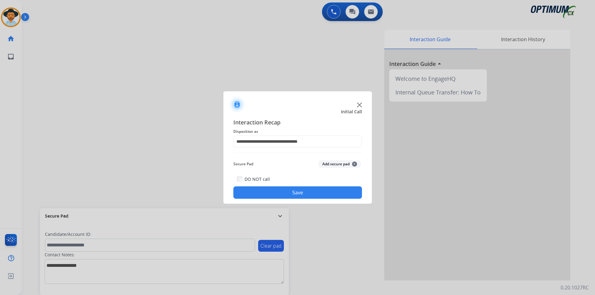
click at [275, 189] on button "Save" at bounding box center [297, 193] width 129 height 12
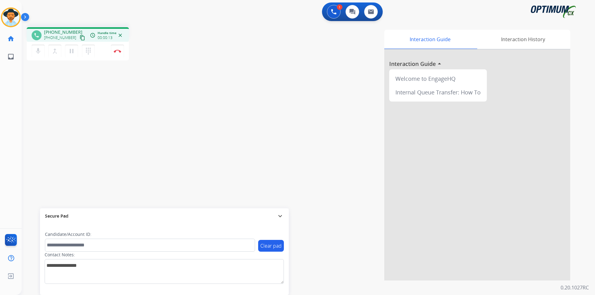
click at [63, 31] on span "+16162045536" at bounding box center [63, 32] width 38 height 6
copy span "16162045536"
click at [71, 48] on mat-icon "pause" at bounding box center [71, 50] width 7 height 7
click at [70, 47] on button "play_arrow Hold" at bounding box center [71, 51] width 13 height 13
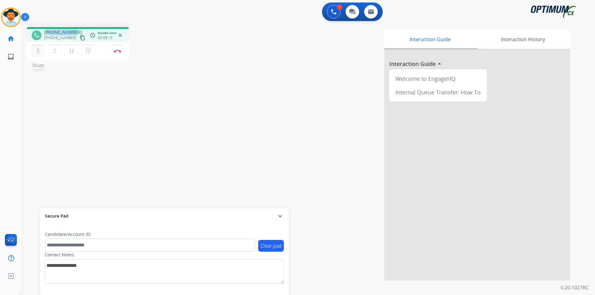
click at [40, 50] on mat-icon "mic" at bounding box center [37, 50] width 7 height 7
click at [40, 50] on mat-icon "mic_off" at bounding box center [37, 50] width 7 height 7
click at [40, 50] on mat-icon "mic" at bounding box center [37, 50] width 7 height 7
click at [40, 50] on mat-icon "mic_off" at bounding box center [37, 50] width 7 height 7
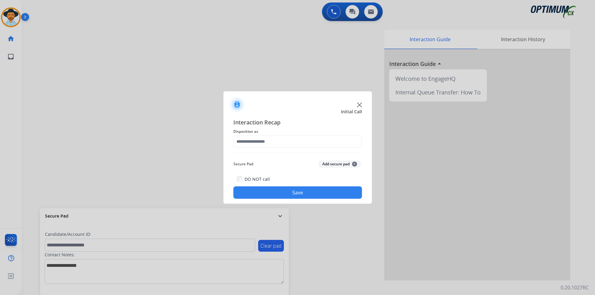
click at [335, 119] on span "Interaction Recap" at bounding box center [297, 123] width 129 height 10
click at [307, 139] on input "text" at bounding box center [297, 141] width 129 height 12
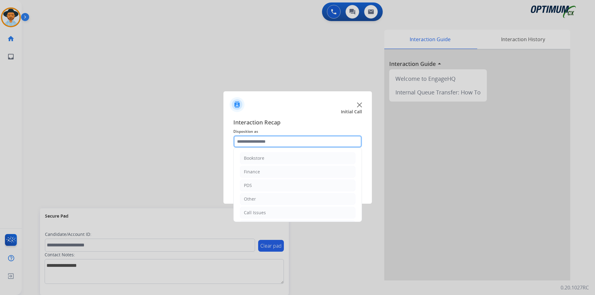
scroll to position [42, 0]
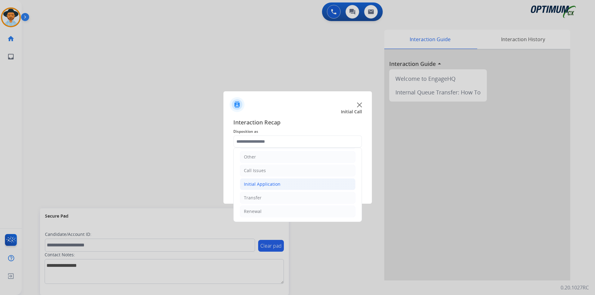
click at [311, 184] on li "Initial Application" at bounding box center [298, 184] width 116 height 12
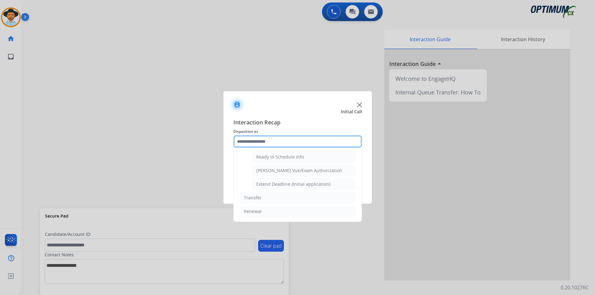
scroll to position [330, 0]
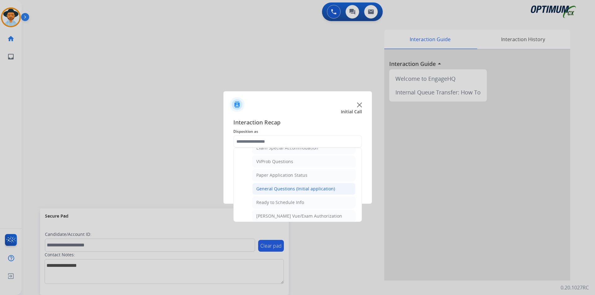
click at [299, 192] on div "General Questions (Initial application)" at bounding box center [295, 189] width 79 height 6
type input "**********"
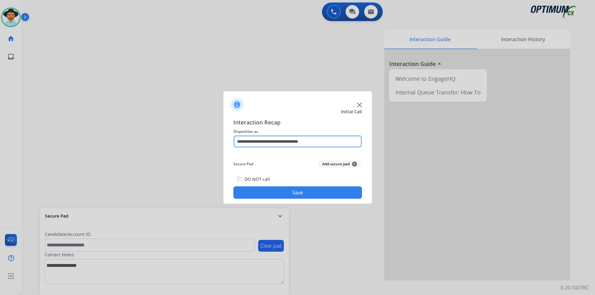
click at [323, 142] on input "**********" at bounding box center [297, 141] width 129 height 12
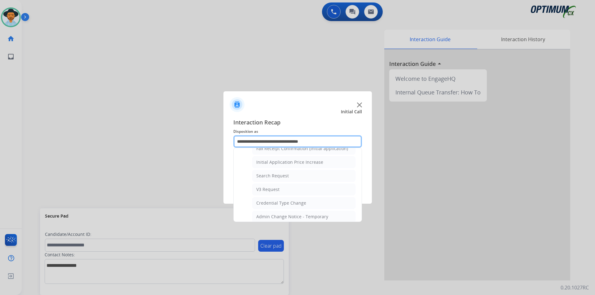
scroll to position [310, 0]
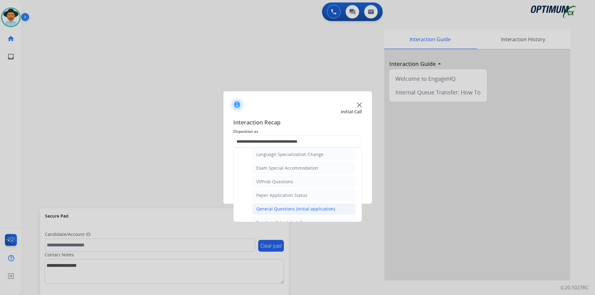
click at [281, 212] on div "General Questions (Initial application)" at bounding box center [295, 209] width 79 height 6
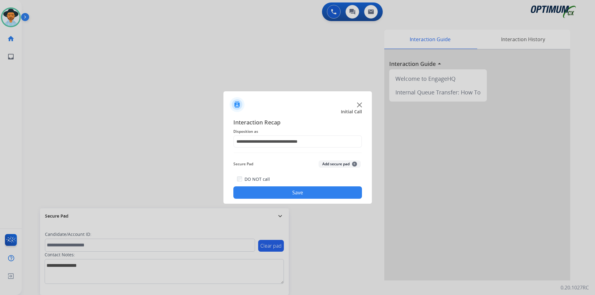
click at [284, 194] on button "Save" at bounding box center [297, 193] width 129 height 12
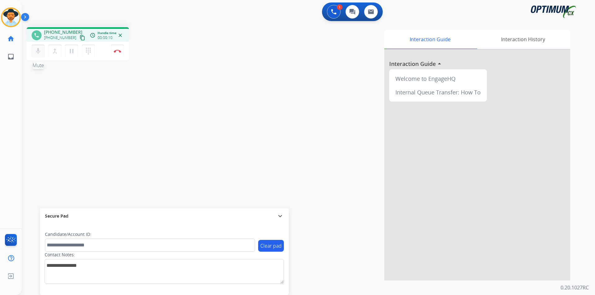
click at [37, 55] on button "mic Mute" at bounding box center [38, 51] width 13 height 13
click at [37, 55] on button "mic_off Mute" at bounding box center [38, 51] width 13 height 13
click at [61, 32] on span "+19152280363" at bounding box center [63, 32] width 38 height 6
copy span "19152280363"
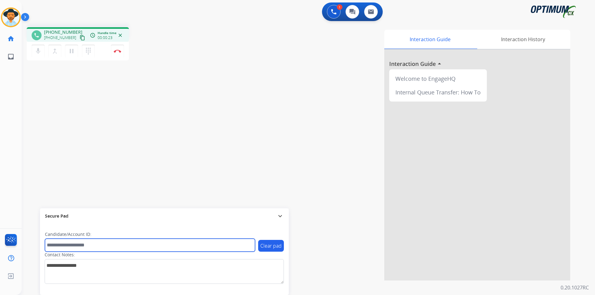
click at [148, 241] on input "text" at bounding box center [150, 245] width 210 height 13
paste input "**********"
click at [50, 244] on input "**********" at bounding box center [150, 245] width 210 height 13
type input "**********"
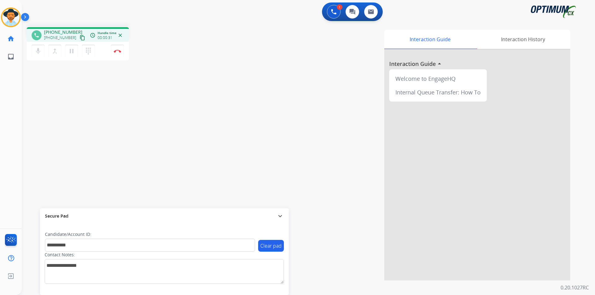
click at [63, 33] on span "+19152280363" at bounding box center [63, 32] width 38 height 6
copy span "19152280363"
click at [117, 53] on button "Disconnect" at bounding box center [117, 51] width 13 height 13
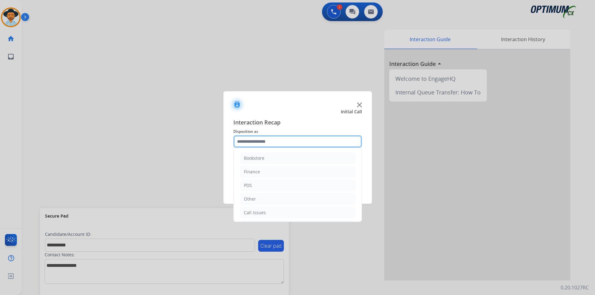
click at [270, 142] on input "text" at bounding box center [297, 141] width 129 height 12
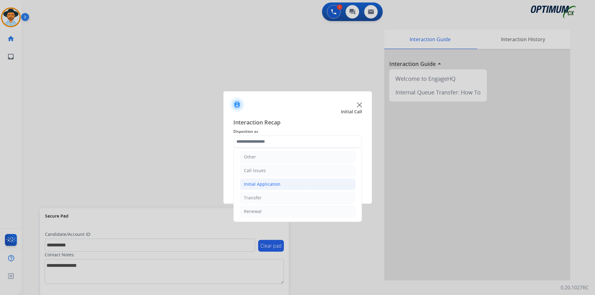
click at [293, 185] on li "Initial Application" at bounding box center [298, 184] width 116 height 12
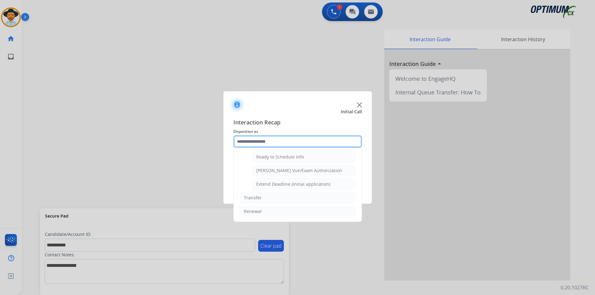
scroll to position [330, 0]
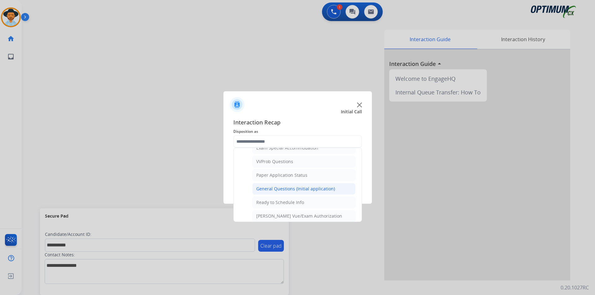
click at [294, 192] on div "General Questions (Initial application)" at bounding box center [295, 189] width 79 height 6
type input "**********"
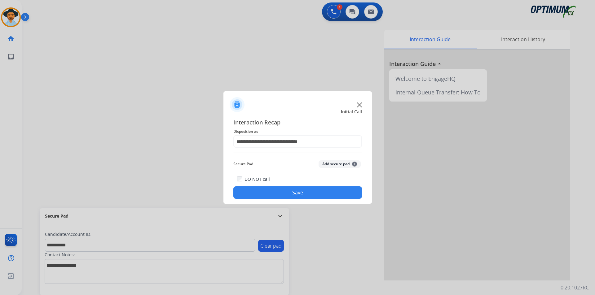
click at [288, 193] on button "Save" at bounding box center [297, 193] width 129 height 12
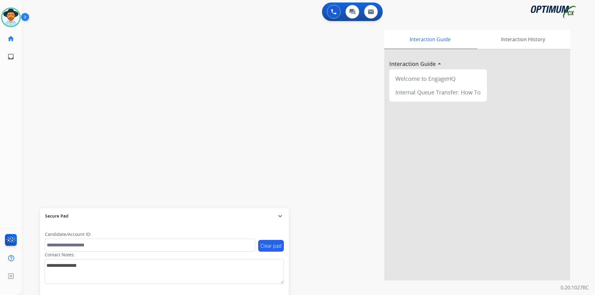
click at [85, 16] on div "0 Voice Interactions 0 Chat Interactions 0 Email Interactions" at bounding box center [304, 12] width 551 height 20
click at [89, 59] on div at bounding box center [297, 147] width 595 height 295
click at [55, 29] on span "+18703162143" at bounding box center [63, 32] width 38 height 6
copy span "18703162143"
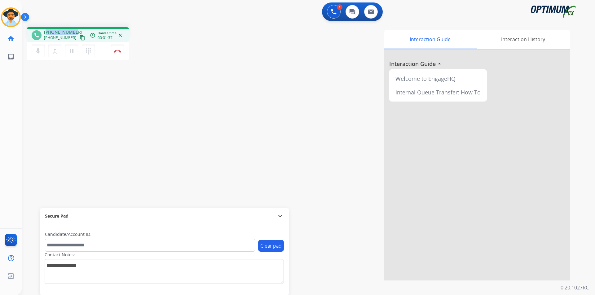
click at [61, 34] on div "+18703162143 content_copy" at bounding box center [65, 37] width 42 height 7
click at [62, 31] on span "+18703162143" at bounding box center [63, 32] width 38 height 6
copy span "18703162143"
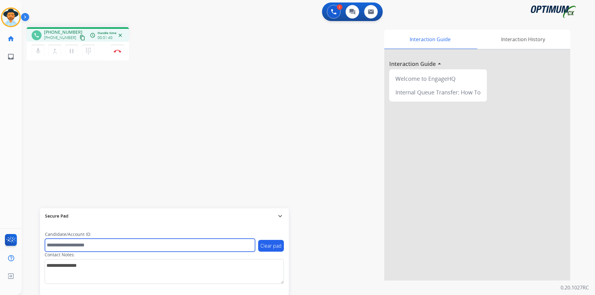
click at [111, 243] on input "text" at bounding box center [150, 245] width 210 height 13
paste input "**********"
type input "**********"
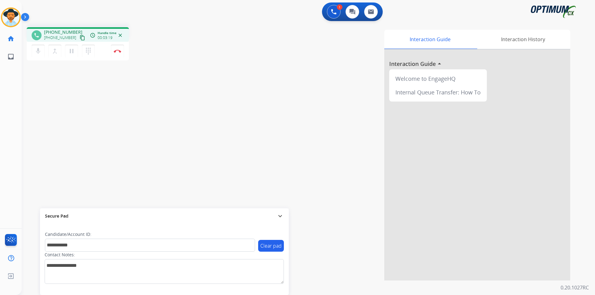
click at [82, 132] on div "**********" at bounding box center [301, 151] width 558 height 258
click at [117, 51] on img at bounding box center [117, 51] width 7 height 3
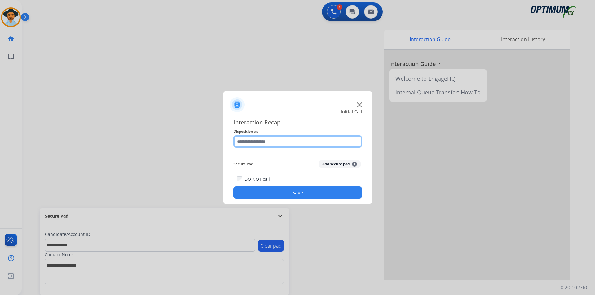
click at [287, 147] on input "text" at bounding box center [297, 141] width 129 height 12
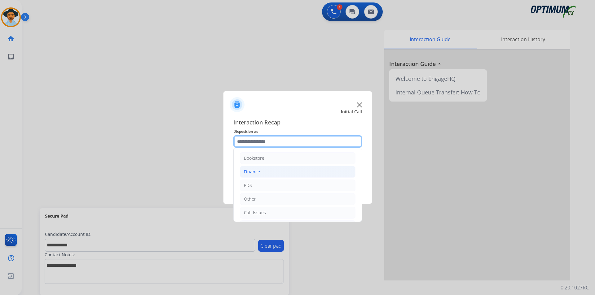
scroll to position [42, 0]
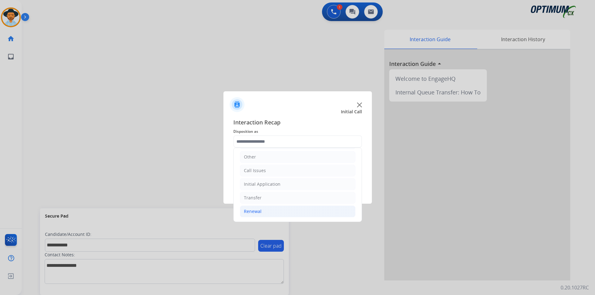
click at [287, 213] on li "Renewal" at bounding box center [298, 212] width 116 height 12
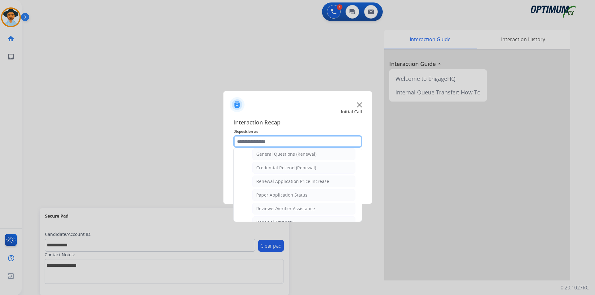
scroll to position [136, 0]
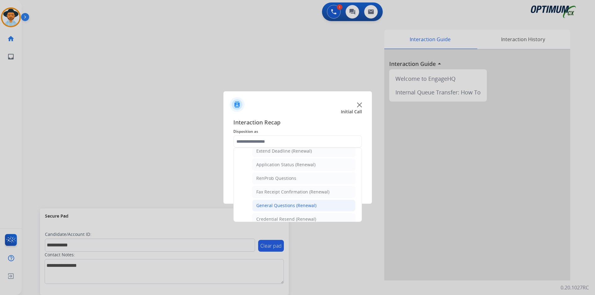
click at [297, 205] on div "General Questions (Renewal)" at bounding box center [286, 206] width 60 height 6
type input "**********"
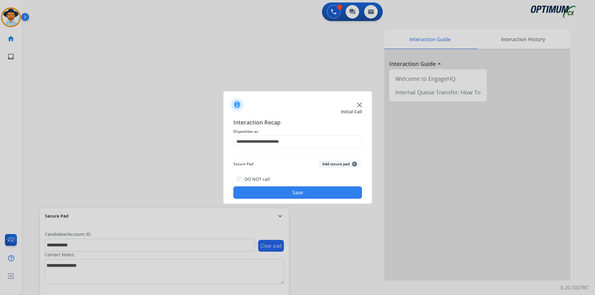
click at [303, 198] on button "Save" at bounding box center [297, 193] width 129 height 12
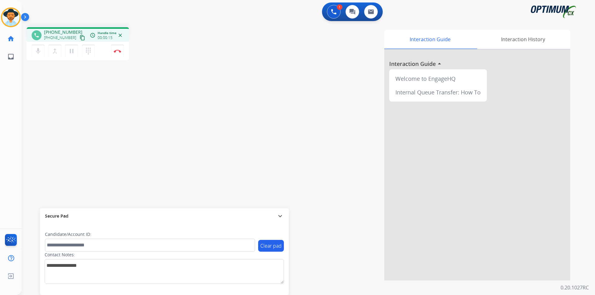
click at [68, 31] on span "+13128133599" at bounding box center [63, 32] width 38 height 6
copy span "13128133599"
click at [69, 29] on span "+13128133599" at bounding box center [63, 32] width 38 height 6
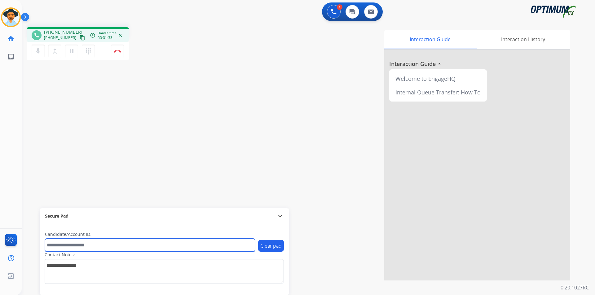
click at [178, 246] on input "text" at bounding box center [150, 245] width 210 height 13
paste input "**********"
type input "**********"
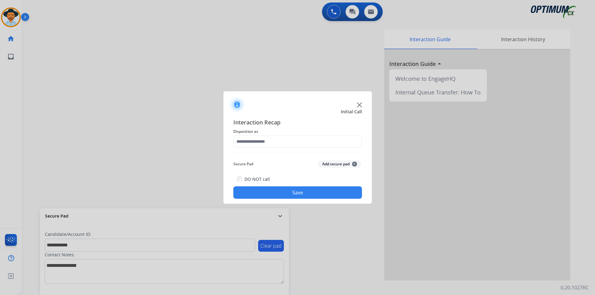
click at [120, 53] on div at bounding box center [297, 147] width 595 height 295
click at [301, 139] on input "text" at bounding box center [297, 141] width 129 height 12
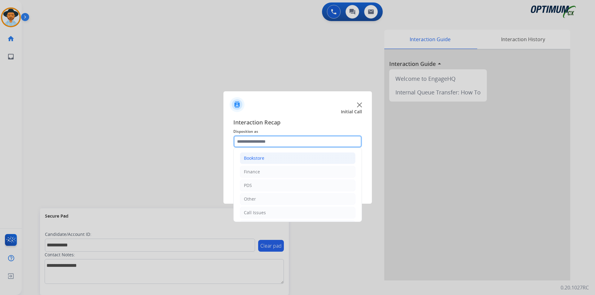
scroll to position [42, 0]
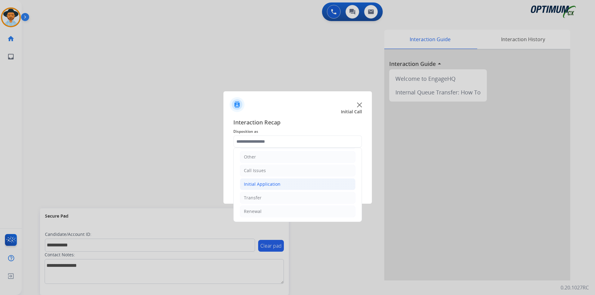
click at [286, 186] on li "Initial Application" at bounding box center [298, 184] width 116 height 12
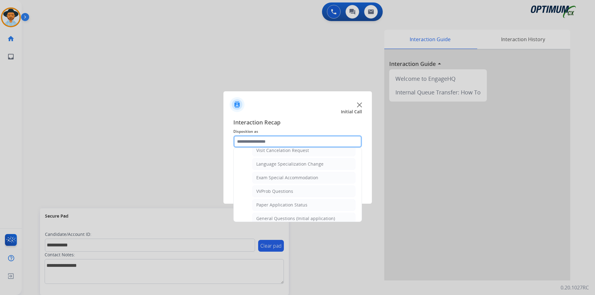
scroll to position [352, 0]
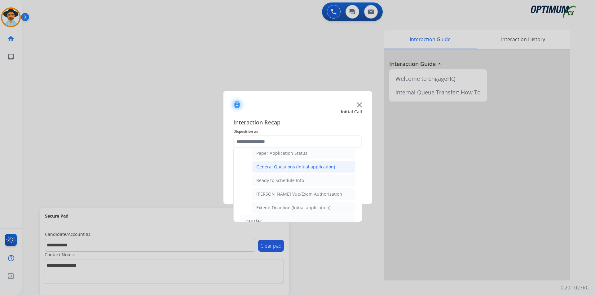
click at [298, 170] on div "General Questions (Initial application)" at bounding box center [295, 167] width 79 height 6
type input "**********"
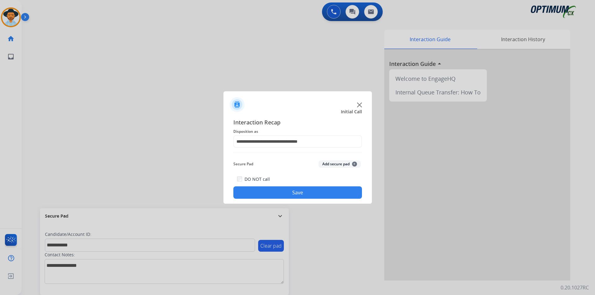
click at [288, 190] on button "Save" at bounding box center [297, 193] width 129 height 12
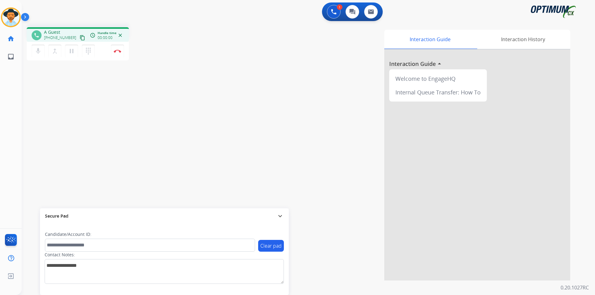
click at [71, 131] on div "phone A Guest +18326618208 content_copy access_time Call metrics Queue 00:08 Ho…" at bounding box center [301, 151] width 558 height 258
click at [61, 32] on span "+18326618208" at bounding box center [63, 32] width 38 height 6
copy span "18326618208"
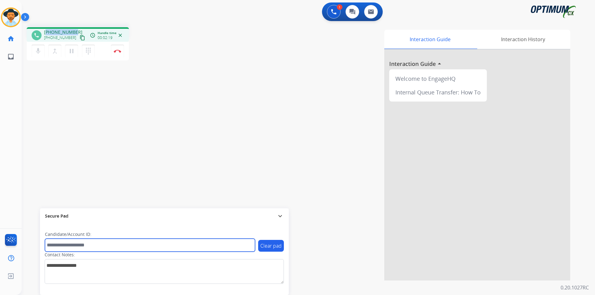
click at [128, 246] on input "text" at bounding box center [150, 245] width 210 height 13
paste input "**********"
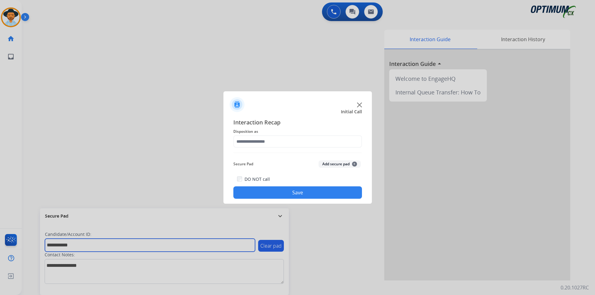
type input "**********"
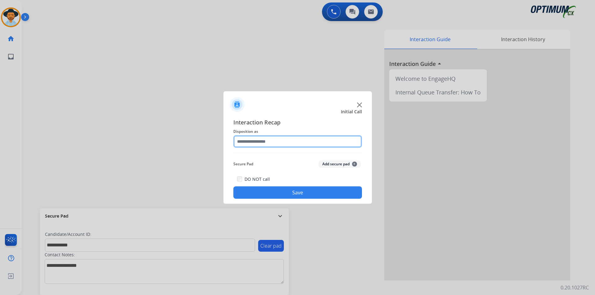
click at [258, 141] on input "text" at bounding box center [297, 141] width 129 height 12
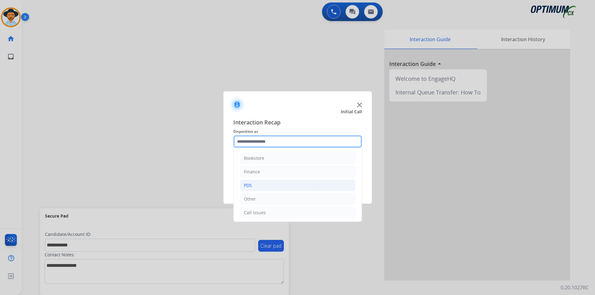
scroll to position [42, 0]
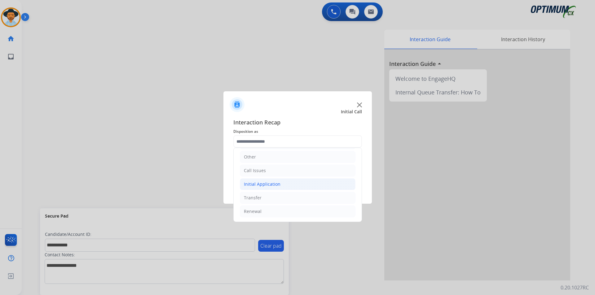
click at [312, 184] on li "Initial Application" at bounding box center [298, 184] width 116 height 12
click at [312, 198] on div "Credential Resend (Initial application)" at bounding box center [295, 198] width 78 height 6
type input "**********"
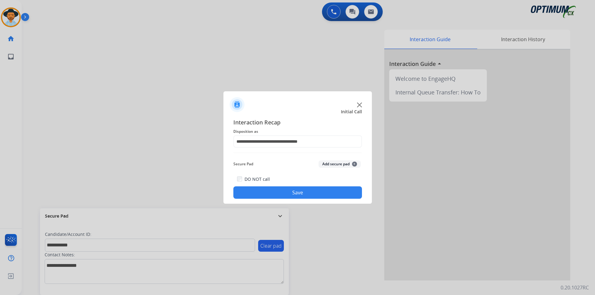
click at [299, 194] on button "Save" at bounding box center [297, 193] width 129 height 12
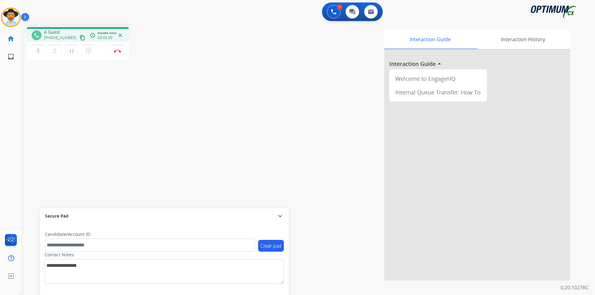
click at [341, 189] on div "Interaction Guide Interaction History Interaction Guide arrow_drop_up Welcome t…" at bounding box center [387, 155] width 365 height 251
click at [65, 31] on span "+13128604918" at bounding box center [63, 32] width 38 height 6
copy span "13128604918"
click at [59, 79] on div "phone +13128604918 +13128604918 content_copy access_time Call metrics Queue 00:…" at bounding box center [301, 151] width 558 height 258
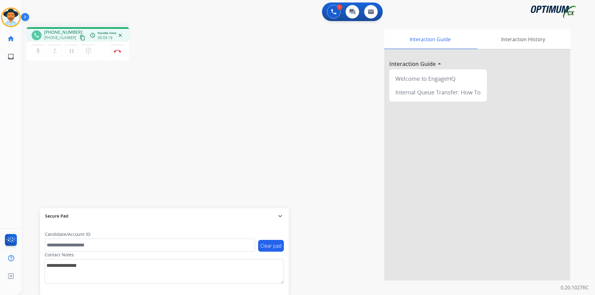
click at [60, 31] on span "+13128604918" at bounding box center [63, 32] width 38 height 6
copy span "13128604918"
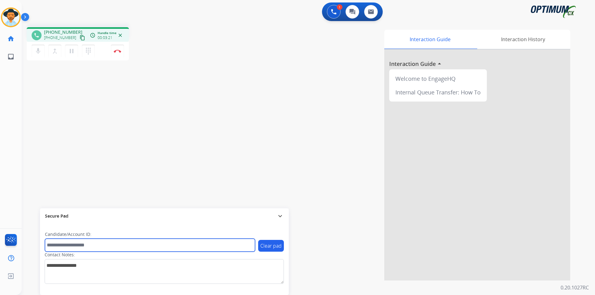
click at [118, 243] on input "text" at bounding box center [150, 245] width 210 height 13
paste input "**********"
type input "**********"
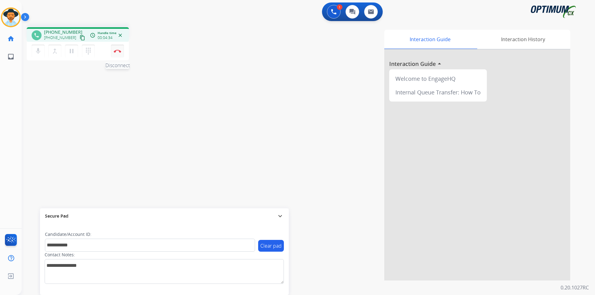
click at [115, 55] on button "Disconnect" at bounding box center [117, 51] width 13 height 13
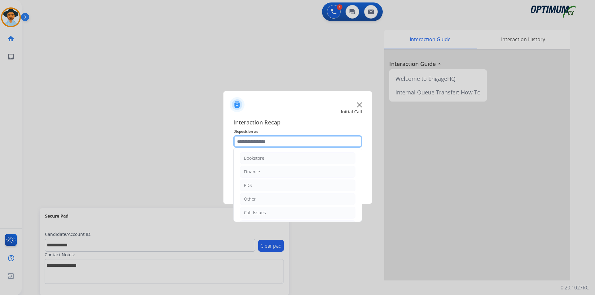
click at [272, 141] on input "text" at bounding box center [297, 141] width 129 height 12
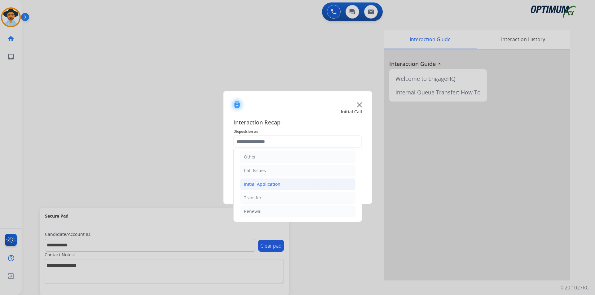
click at [292, 186] on li "Initial Application" at bounding box center [298, 184] width 116 height 12
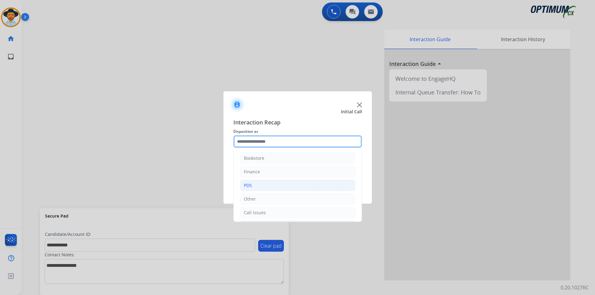
scroll to position [52, 0]
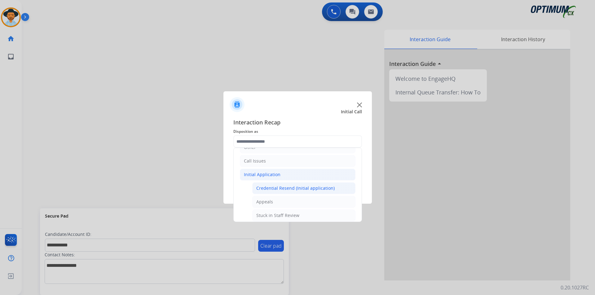
click at [276, 190] on div "Credential Resend (Initial application)" at bounding box center [295, 188] width 78 height 6
type input "**********"
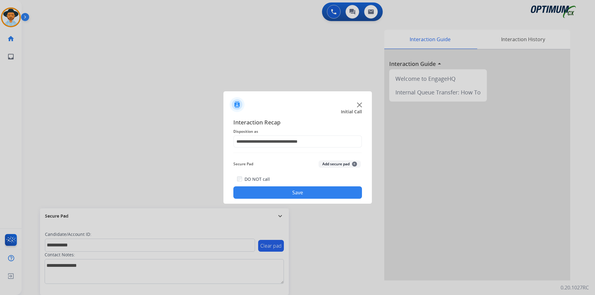
click at [276, 190] on button "Save" at bounding box center [297, 193] width 129 height 12
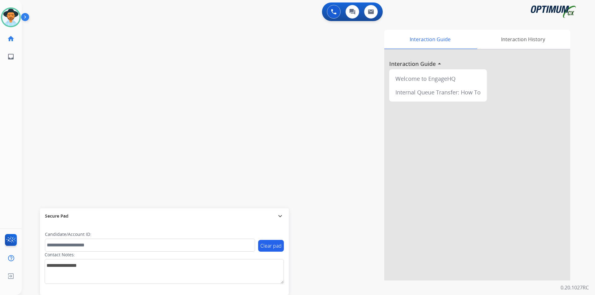
click at [282, 6] on div "0 Voice Interactions 0 Chat Interactions 0 Email Interactions" at bounding box center [304, 12] width 551 height 20
click at [67, 32] on span "+15618907477" at bounding box center [63, 32] width 38 height 6
copy span "15618907477"
click at [80, 84] on div "phone +15618907477 +15618907477 content_copy access_time Call metrics Queue 00:…" at bounding box center [301, 151] width 558 height 258
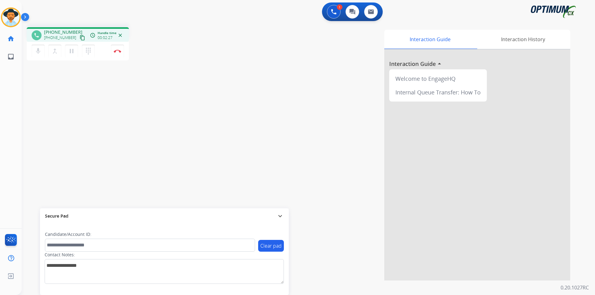
click at [62, 33] on span "+15618907477" at bounding box center [63, 32] width 38 height 6
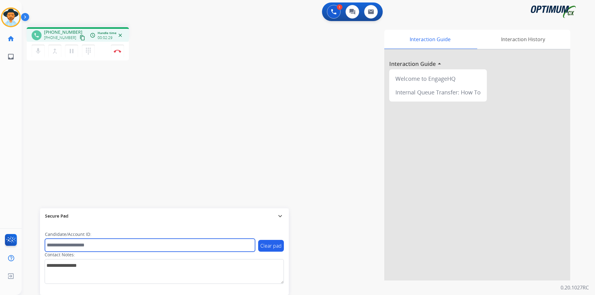
click at [125, 243] on input "text" at bounding box center [150, 245] width 210 height 13
paste input "**********"
type input "**********"
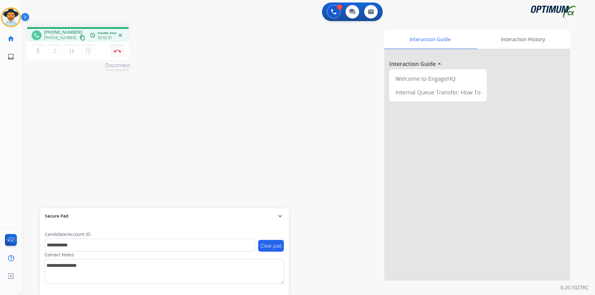
click at [113, 53] on button "Disconnect" at bounding box center [117, 51] width 13 height 13
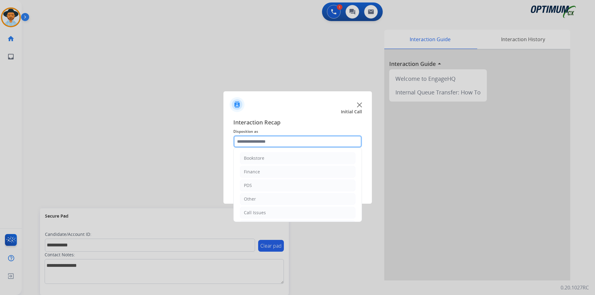
click at [258, 143] on input "text" at bounding box center [297, 141] width 129 height 12
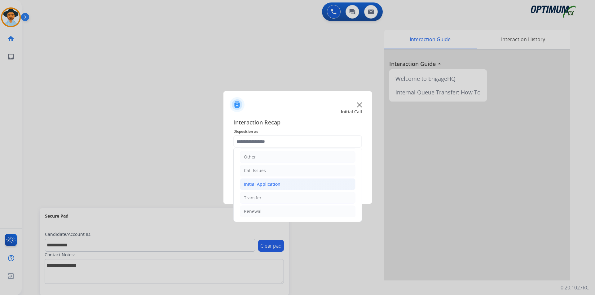
click at [271, 186] on div "Initial Application" at bounding box center [262, 184] width 37 height 6
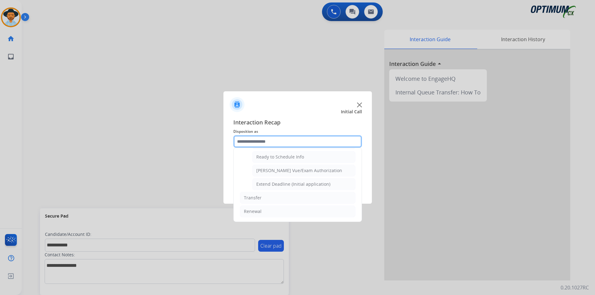
scroll to position [330, 0]
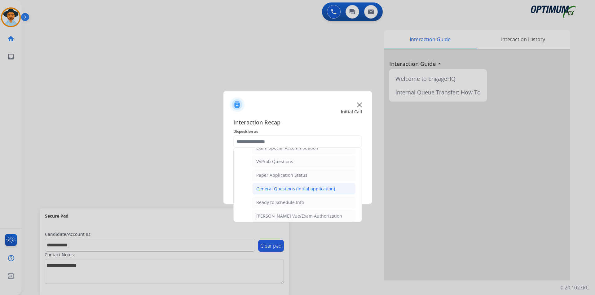
click at [287, 192] on div "General Questions (Initial application)" at bounding box center [295, 189] width 79 height 6
type input "**********"
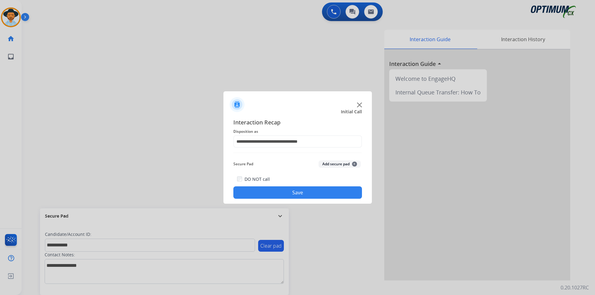
click at [284, 196] on button "Save" at bounding box center [297, 193] width 129 height 12
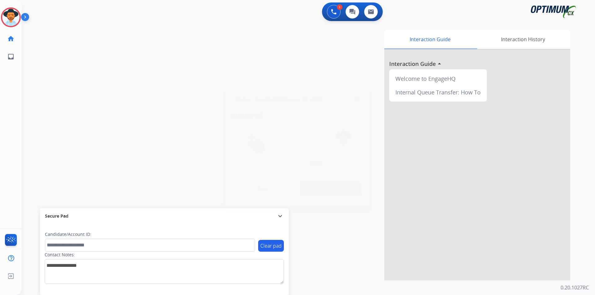
click at [335, 190] on button "Accept" at bounding box center [331, 189] width 60 height 14
click at [65, 32] on span "+17738022834" at bounding box center [63, 32] width 38 height 6
click at [63, 33] on span "+17738022834" at bounding box center [63, 32] width 38 height 6
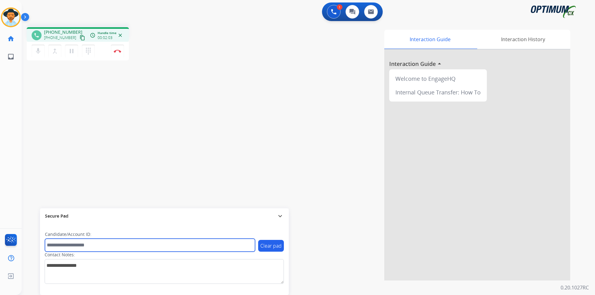
click at [140, 248] on input "text" at bounding box center [150, 245] width 210 height 13
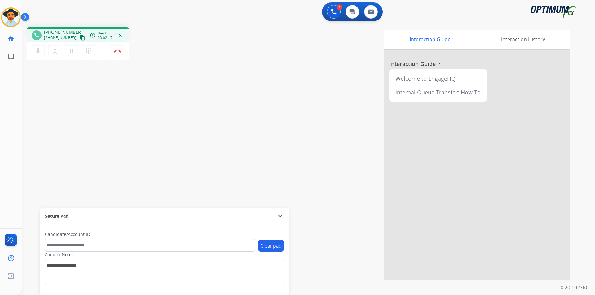
drag, startPoint x: 140, startPoint y: 248, endPoint x: 60, endPoint y: 33, distance: 229.2
click at [60, 33] on span "+17738022834" at bounding box center [63, 32] width 38 height 6
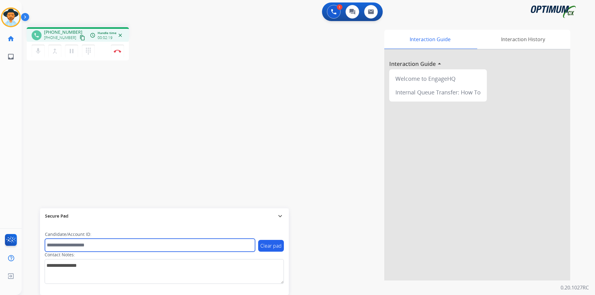
click at [87, 243] on input "text" at bounding box center [150, 245] width 210 height 13
paste input "**********"
click at [49, 247] on input "**********" at bounding box center [150, 245] width 210 height 13
type input "**********"
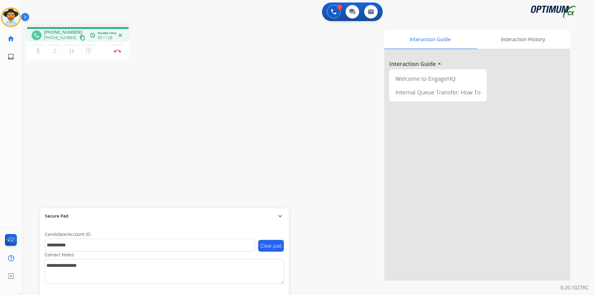
click at [341, 64] on div "Interaction Guide Interaction History Interaction Guide arrow_drop_up Welcome t…" at bounding box center [387, 155] width 365 height 251
click at [119, 53] on button "Disconnect" at bounding box center [117, 51] width 13 height 13
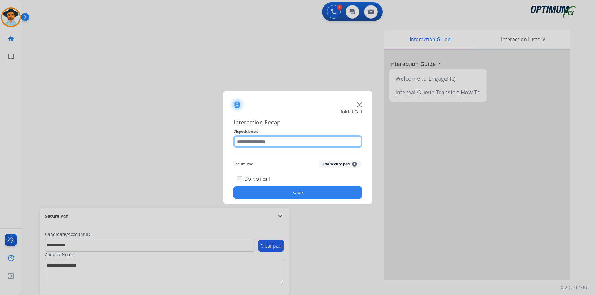
click at [313, 143] on input "text" at bounding box center [297, 141] width 129 height 12
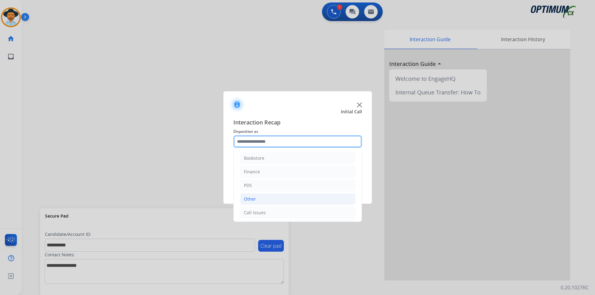
scroll to position [42, 0]
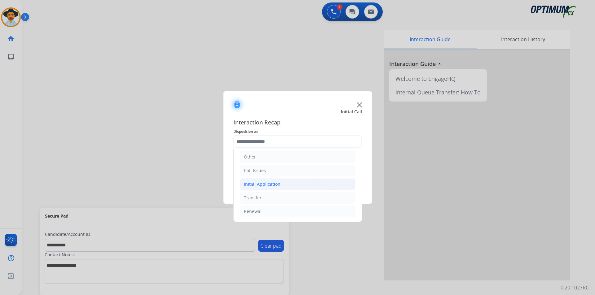
click at [296, 185] on li "Initial Application" at bounding box center [298, 184] width 116 height 12
click at [286, 199] on div "Credential Resend (Initial application)" at bounding box center [295, 198] width 78 height 6
type input "**********"
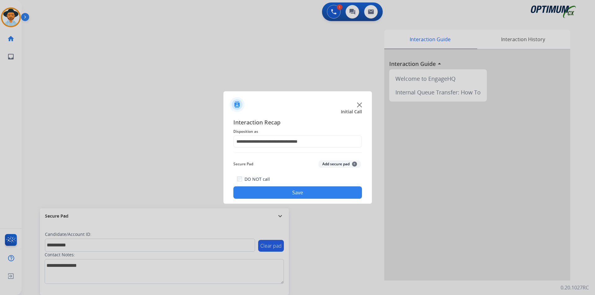
click at [281, 199] on div "**********" at bounding box center [297, 158] width 148 height 91
click at [285, 193] on button "Save" at bounding box center [297, 193] width 129 height 12
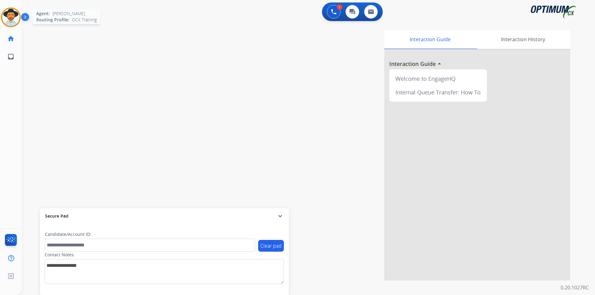
click at [15, 19] on img at bounding box center [10, 17] width 17 height 17
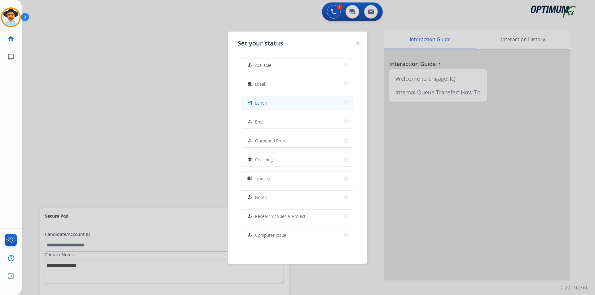
click at [280, 108] on button "fastfood Lunch" at bounding box center [297, 102] width 113 height 13
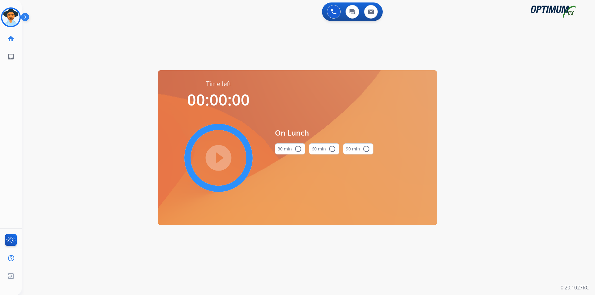
click at [299, 147] on mat-icon "radio_button_unchecked" at bounding box center [297, 148] width 7 height 7
click at [222, 162] on mat-icon "play_circle_filled" at bounding box center [218, 157] width 7 height 7
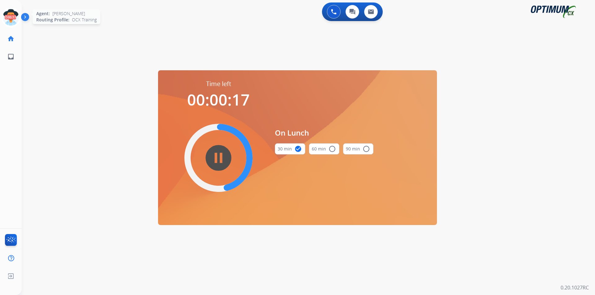
click at [14, 20] on icon at bounding box center [11, 17] width 20 height 20
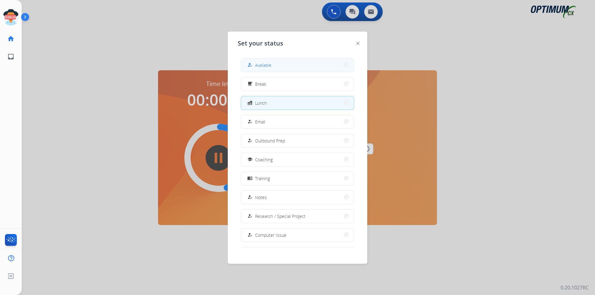
click at [261, 68] on div "how_to_reg Available" at bounding box center [258, 64] width 25 height 7
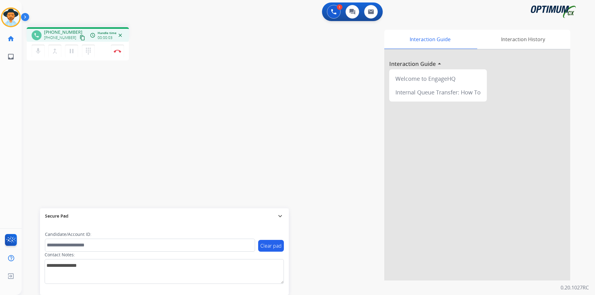
click at [66, 33] on span "+13855286861" at bounding box center [63, 32] width 38 height 6
click at [72, 32] on span "+13855286861" at bounding box center [63, 32] width 38 height 6
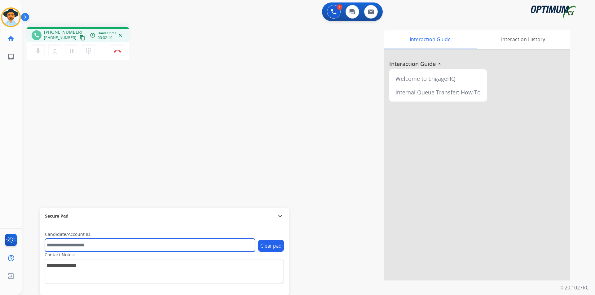
click at [166, 246] on input "text" at bounding box center [150, 245] width 210 height 13
paste input "**********"
click at [49, 246] on input "**********" at bounding box center [150, 245] width 210 height 13
type input "**********"
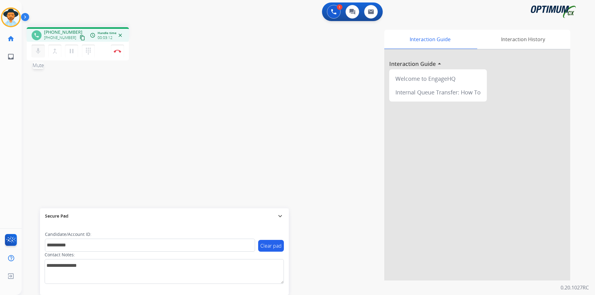
click at [41, 53] on mat-icon "mic" at bounding box center [37, 50] width 7 height 7
click at [117, 49] on button "Disconnect" at bounding box center [117, 51] width 13 height 13
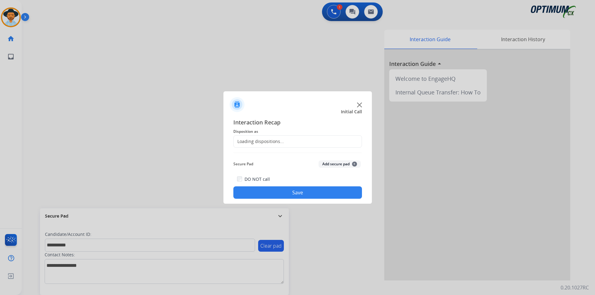
click at [310, 142] on div "Loading dispositions..." at bounding box center [297, 141] width 129 height 12
click at [315, 141] on input "text" at bounding box center [297, 141] width 129 height 12
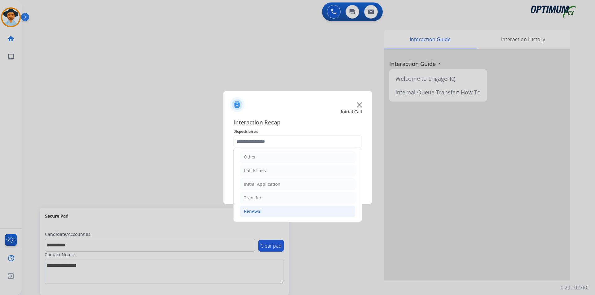
click at [271, 210] on li "Renewal" at bounding box center [298, 212] width 116 height 12
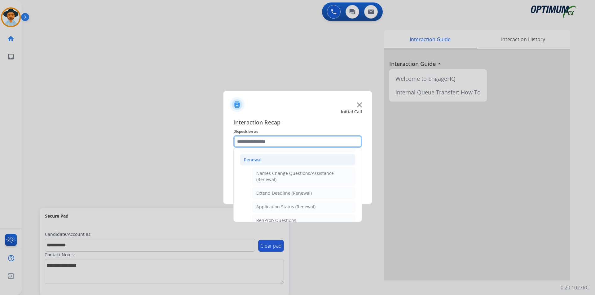
scroll to position [145, 0]
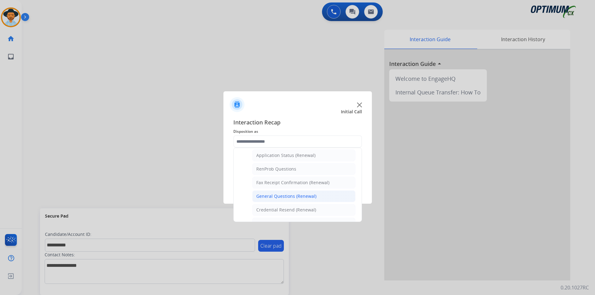
click at [302, 196] on div "General Questions (Renewal)" at bounding box center [286, 196] width 60 height 6
type input "**********"
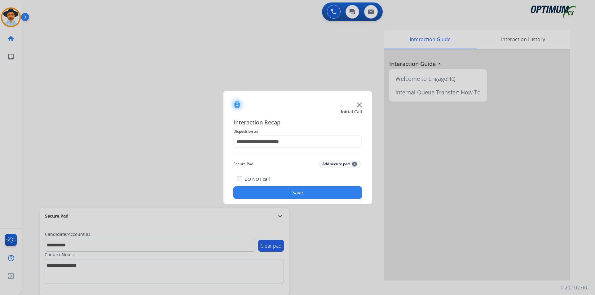
click at [296, 193] on button "Save" at bounding box center [297, 193] width 129 height 12
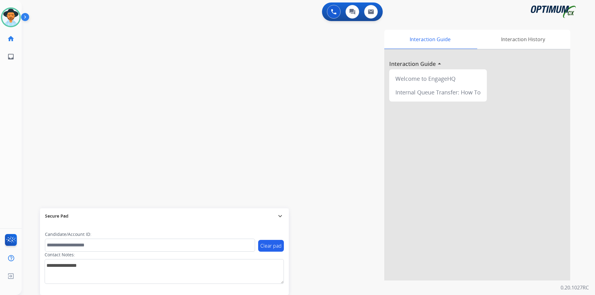
click at [280, 60] on div "Interaction Guide Interaction History Interaction Guide arrow_drop_up Welcome t…" at bounding box center [387, 155] width 365 height 251
click at [68, 33] on span "+19152248680" at bounding box center [63, 32] width 38 height 6
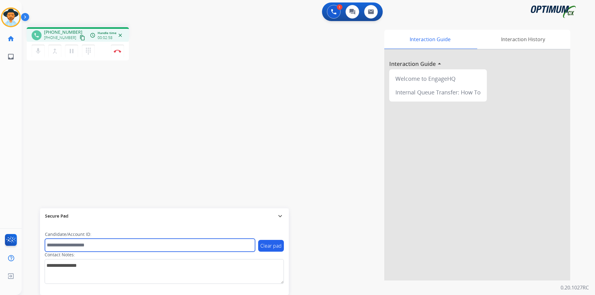
click at [151, 241] on input "text" at bounding box center [150, 245] width 210 height 13
paste input "*******"
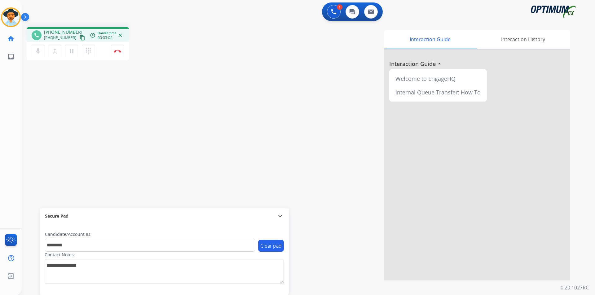
click at [63, 32] on span "+19152248680" at bounding box center [63, 32] width 38 height 6
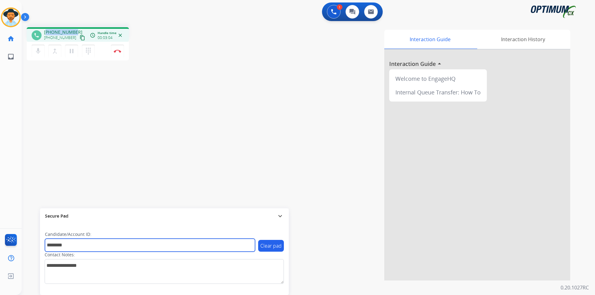
click at [102, 245] on input "*******" at bounding box center [150, 245] width 210 height 13
paste input "**********"
type input "**********"
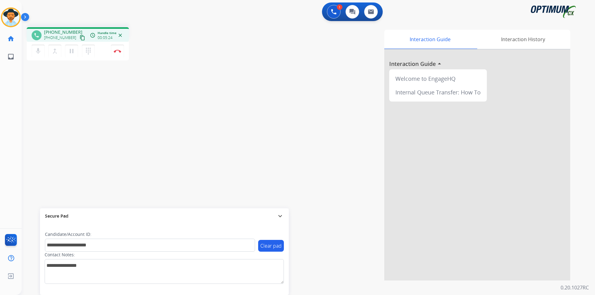
click at [66, 79] on div "**********" at bounding box center [301, 151] width 558 height 258
click at [121, 51] on img at bounding box center [117, 51] width 7 height 3
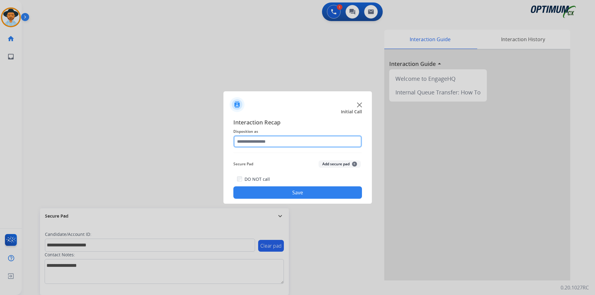
drag, startPoint x: 271, startPoint y: 142, endPoint x: 271, endPoint y: 147, distance: 4.7
click at [272, 142] on input "text" at bounding box center [297, 141] width 129 height 12
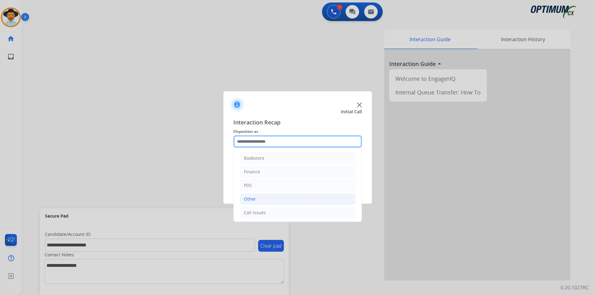
scroll to position [42, 0]
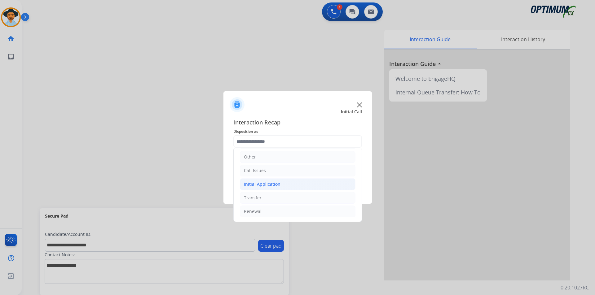
click at [272, 187] on div "Initial Application" at bounding box center [262, 184] width 37 height 6
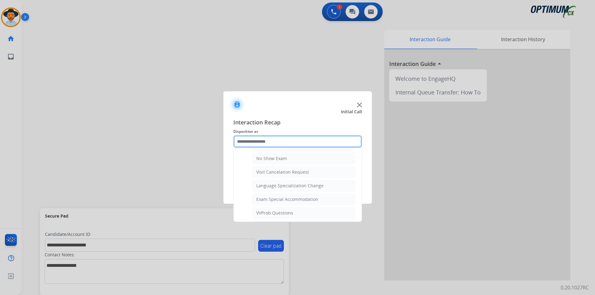
scroll to position [330, 0]
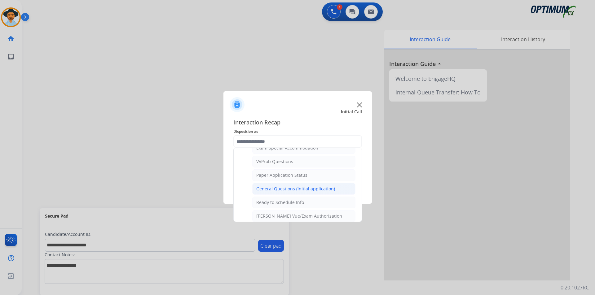
click at [286, 192] on div "General Questions (Initial application)" at bounding box center [295, 189] width 79 height 6
type input "**********"
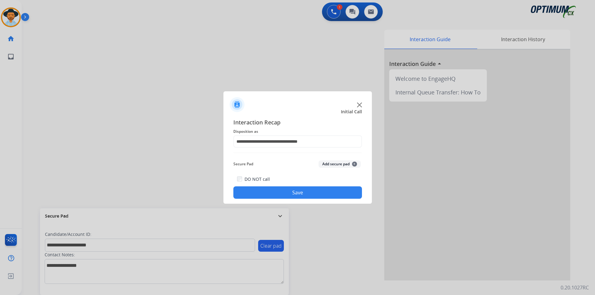
click at [288, 193] on button "Save" at bounding box center [297, 193] width 129 height 12
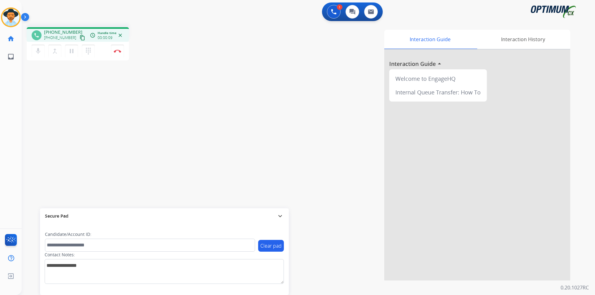
click at [67, 30] on span "+14706793010" at bounding box center [63, 32] width 38 height 6
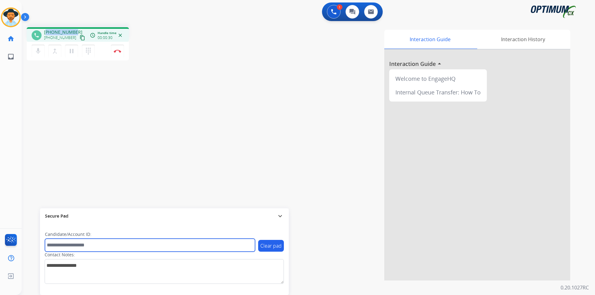
click at [196, 244] on input "text" at bounding box center [150, 245] width 210 height 13
click at [68, 245] on input "**********" at bounding box center [150, 245] width 210 height 13
type input "**********"
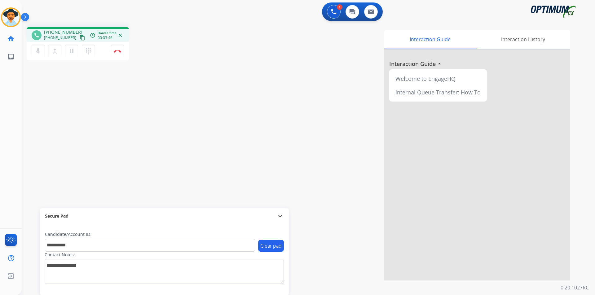
click at [68, 139] on div "**********" at bounding box center [301, 151] width 558 height 258
click at [120, 52] on img at bounding box center [117, 51] width 7 height 3
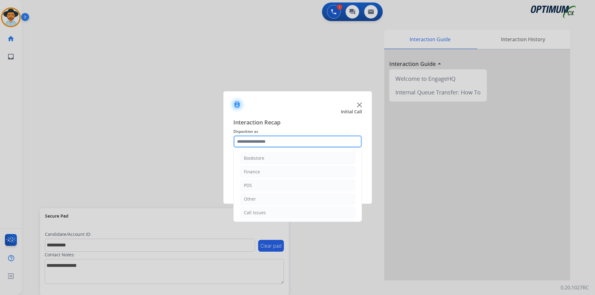
click at [292, 138] on input "text" at bounding box center [297, 141] width 129 height 12
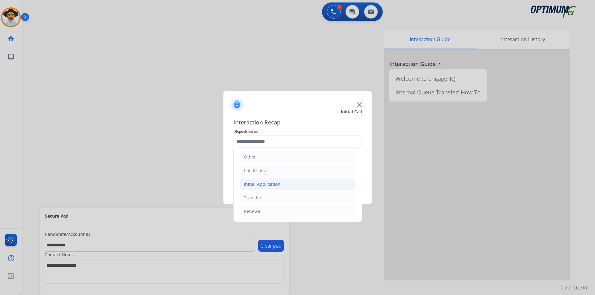
click at [280, 185] on div "Initial Application" at bounding box center [262, 184] width 37 height 6
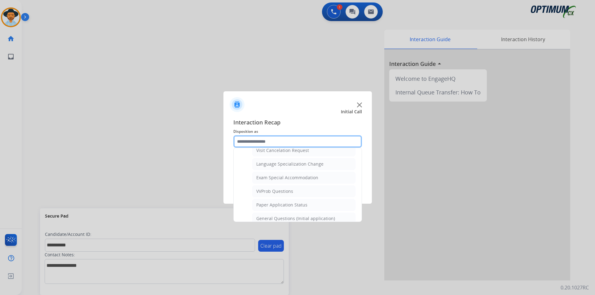
scroll to position [352, 0]
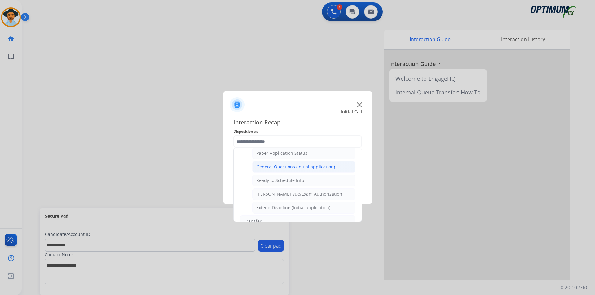
click at [286, 170] on div "General Questions (Initial application)" at bounding box center [295, 167] width 79 height 6
type input "**********"
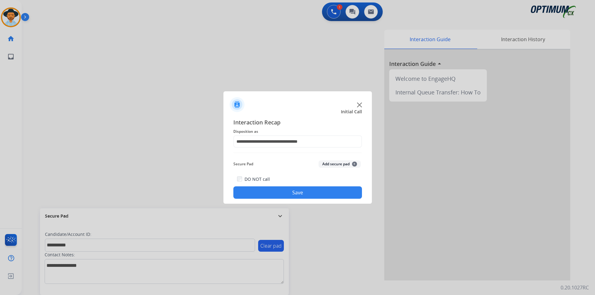
click at [274, 188] on button "Save" at bounding box center [297, 193] width 129 height 12
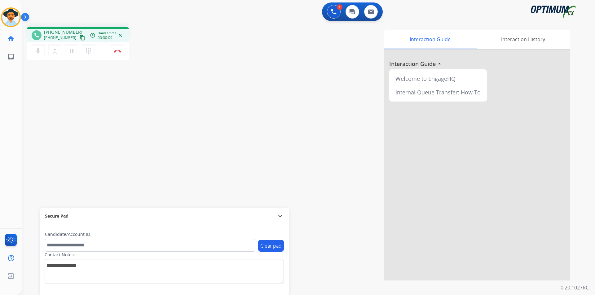
click at [65, 31] on span "+17879086503" at bounding box center [63, 32] width 38 height 6
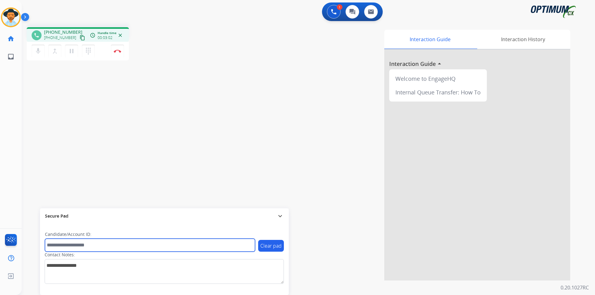
click at [135, 248] on input "text" at bounding box center [150, 245] width 210 height 13
paste input "**********"
type input "**********"
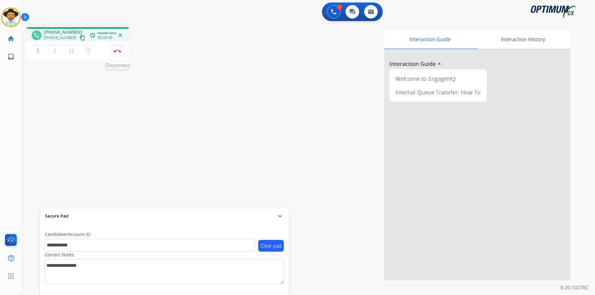
click at [119, 52] on img at bounding box center [117, 51] width 7 height 3
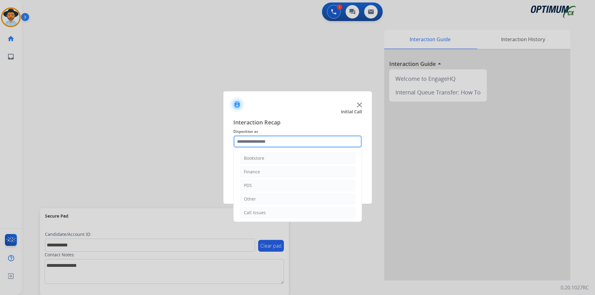
click at [280, 140] on input "text" at bounding box center [297, 141] width 129 height 12
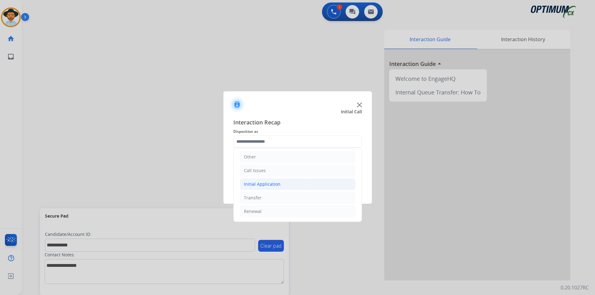
click at [284, 182] on li "Initial Application" at bounding box center [298, 184] width 116 height 12
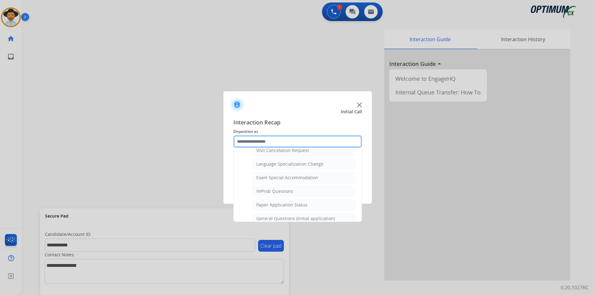
scroll to position [352, 0]
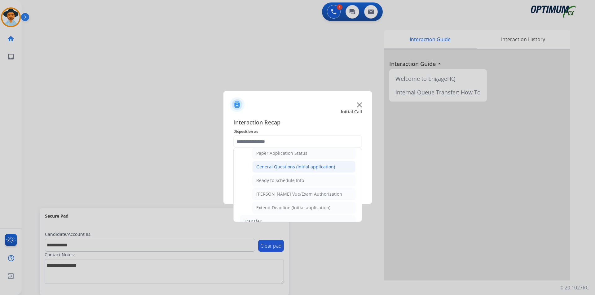
click at [287, 170] on div "General Questions (Initial application)" at bounding box center [295, 167] width 79 height 6
type input "**********"
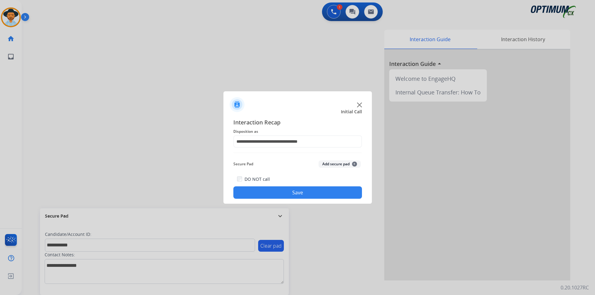
click at [276, 187] on button "Save" at bounding box center [297, 193] width 129 height 12
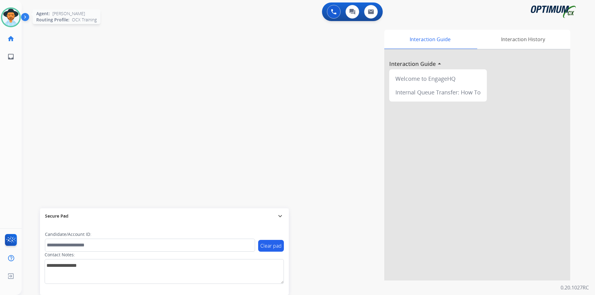
drag, startPoint x: 12, startPoint y: 22, endPoint x: 8, endPoint y: 24, distance: 3.7
click at [8, 24] on img at bounding box center [10, 17] width 17 height 17
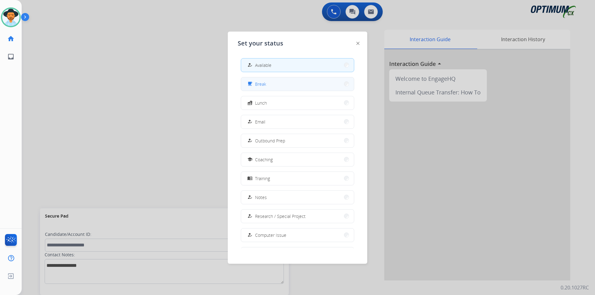
click at [255, 82] on div "free_breakfast Break" at bounding box center [256, 83] width 20 height 7
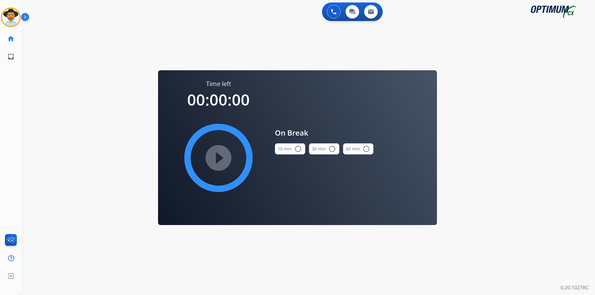
click at [301, 146] on mat-icon "radio_button_unchecked" at bounding box center [297, 148] width 7 height 7
click at [222, 158] on mat-icon "play_circle_filled" at bounding box center [218, 157] width 7 height 7
click at [13, 17] on icon at bounding box center [11, 17] width 20 height 20
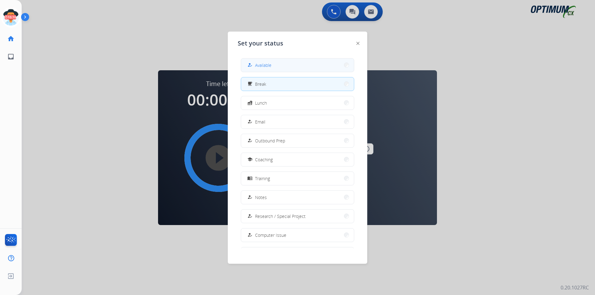
click at [271, 67] on span "Available" at bounding box center [263, 65] width 16 height 7
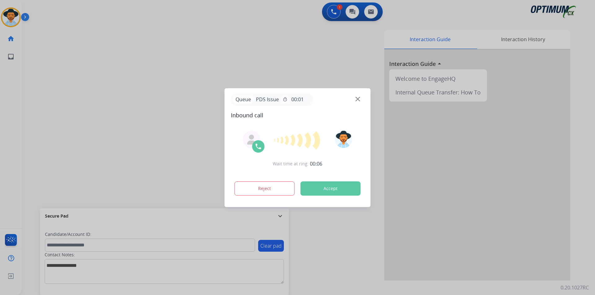
click at [249, 73] on div at bounding box center [297, 147] width 595 height 295
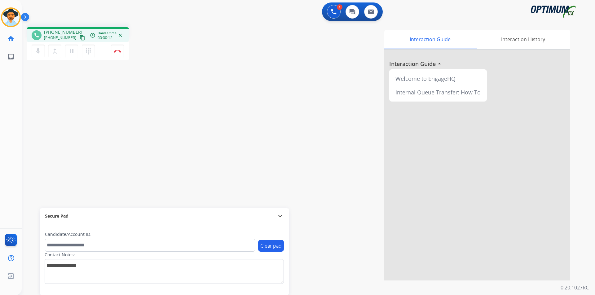
click at [63, 29] on span "+12173716865" at bounding box center [63, 32] width 38 height 6
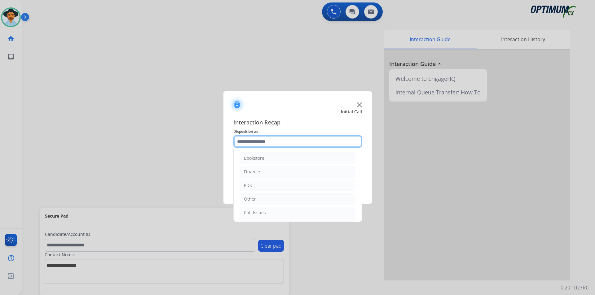
click at [312, 143] on input "text" at bounding box center [297, 141] width 129 height 12
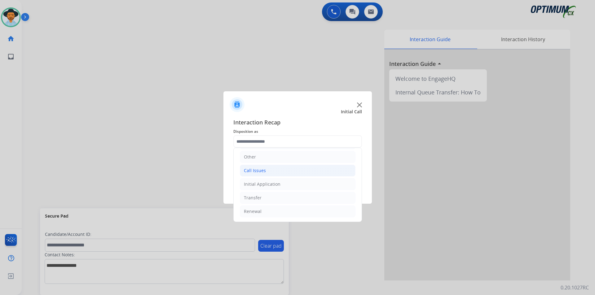
click at [278, 175] on li "Call Issues" at bounding box center [298, 171] width 116 height 12
click at [279, 210] on div "Dropped Call" at bounding box center [269, 212] width 27 height 6
type input "**********"
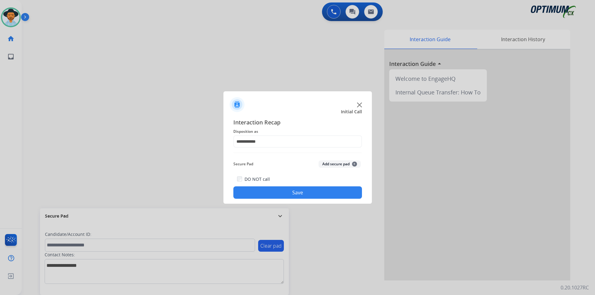
click at [278, 198] on button "Save" at bounding box center [297, 193] width 129 height 12
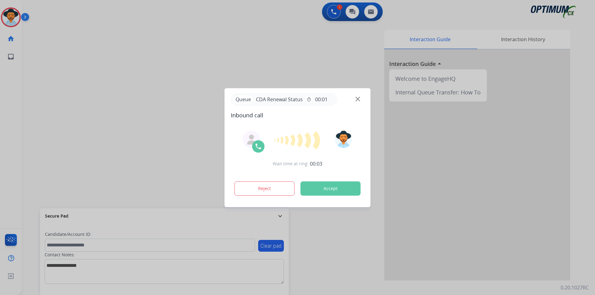
click at [178, 37] on div at bounding box center [297, 147] width 595 height 295
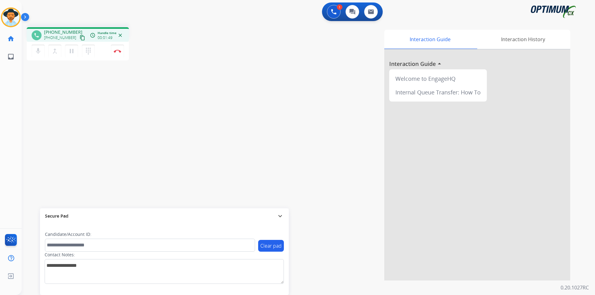
click at [71, 31] on span "+19177921057" at bounding box center [63, 32] width 38 height 6
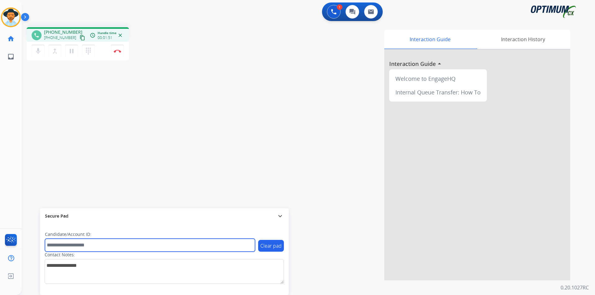
click at [140, 247] on input "text" at bounding box center [150, 245] width 210 height 13
paste input "**********"
type input "**********"
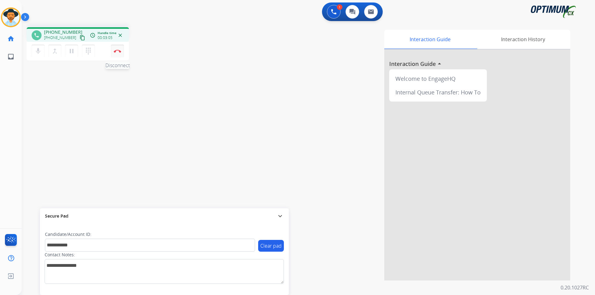
click at [118, 54] on button "Disconnect" at bounding box center [117, 51] width 13 height 13
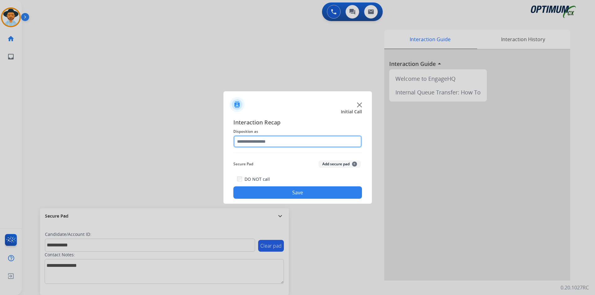
click at [265, 141] on input "text" at bounding box center [297, 141] width 129 height 12
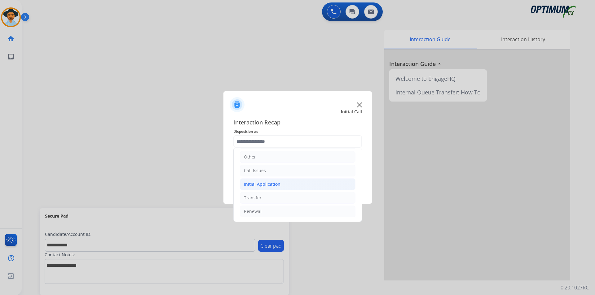
click at [267, 183] on div "Initial Application" at bounding box center [262, 184] width 37 height 6
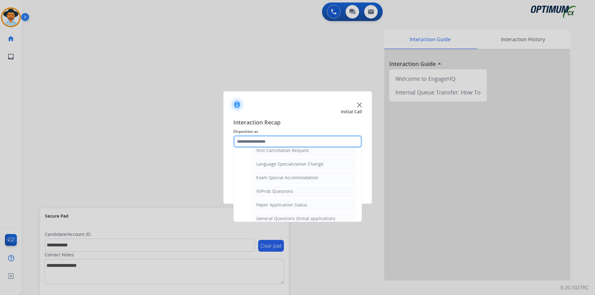
scroll to position [352, 0]
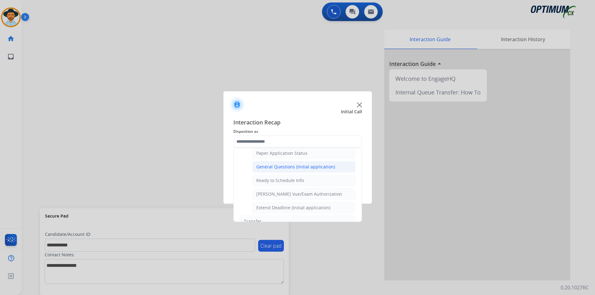
click at [275, 170] on div "General Questions (Initial application)" at bounding box center [295, 167] width 79 height 6
type input "**********"
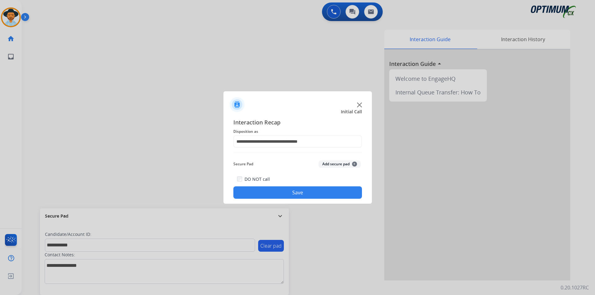
click at [261, 191] on button "Save" at bounding box center [297, 193] width 129 height 12
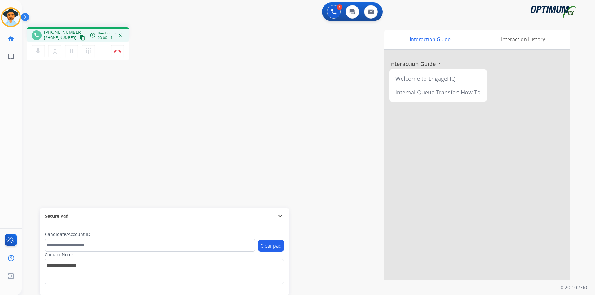
click at [61, 32] on span "+17632211444" at bounding box center [63, 32] width 38 height 6
click at [63, 32] on span "+17632211444" at bounding box center [63, 32] width 38 height 6
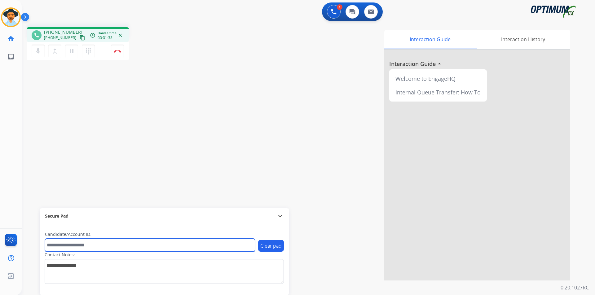
click at [115, 244] on input "text" at bounding box center [150, 245] width 210 height 13
paste input "**********"
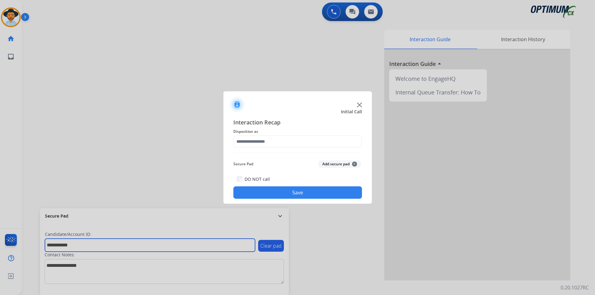
type input "**********"
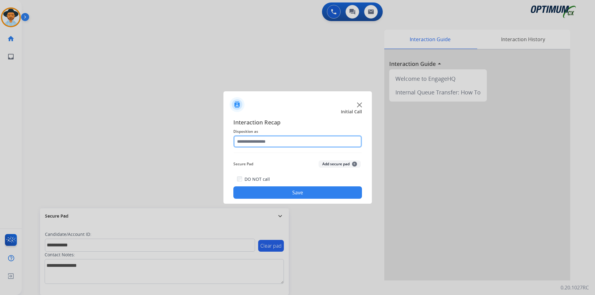
click at [304, 139] on input "text" at bounding box center [297, 141] width 129 height 12
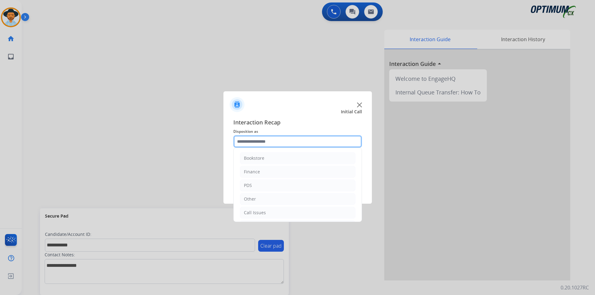
scroll to position [42, 0]
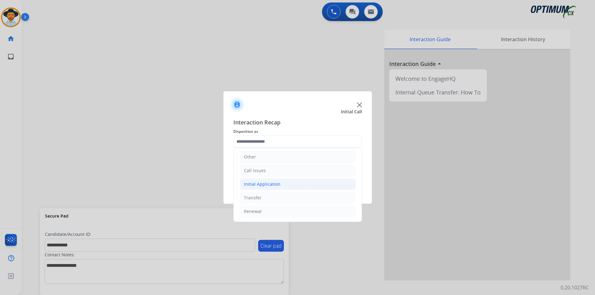
click at [271, 186] on div "Initial Application" at bounding box center [262, 184] width 37 height 6
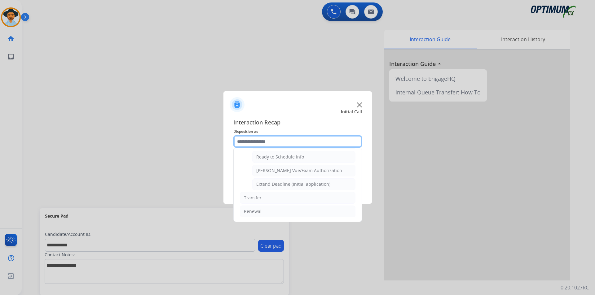
scroll to position [330, 0]
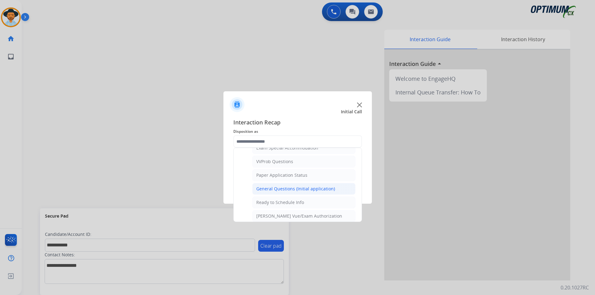
click at [276, 192] on div "General Questions (Initial application)" at bounding box center [295, 189] width 79 height 6
type input "**********"
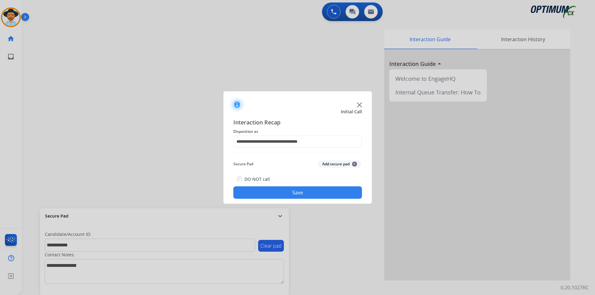
click at [272, 193] on button "Save" at bounding box center [297, 193] width 129 height 12
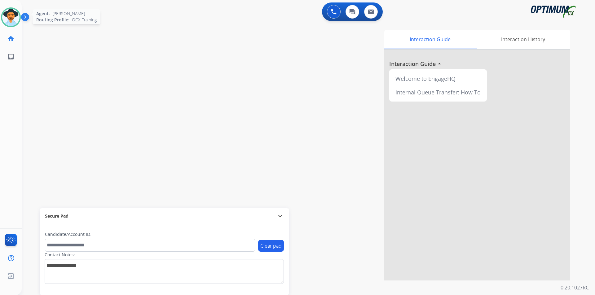
click at [10, 13] on img at bounding box center [10, 17] width 17 height 17
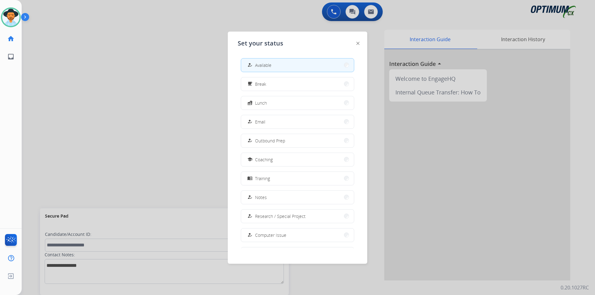
scroll to position [59, 0]
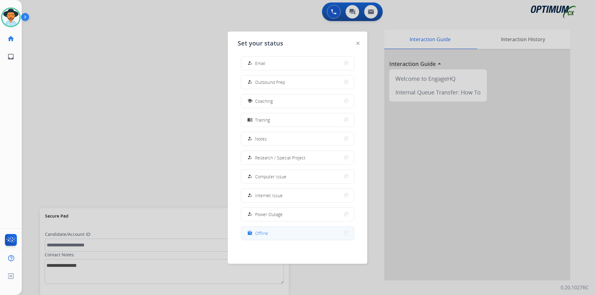
click at [253, 236] on div "work_off" at bounding box center [250, 233] width 9 height 7
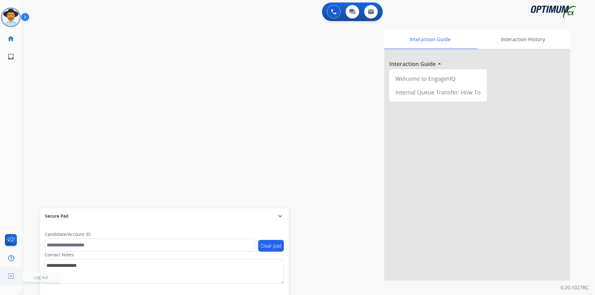
click at [13, 278] on img at bounding box center [10, 277] width 11 height 12
